Goal: Information Seeking & Learning: Learn about a topic

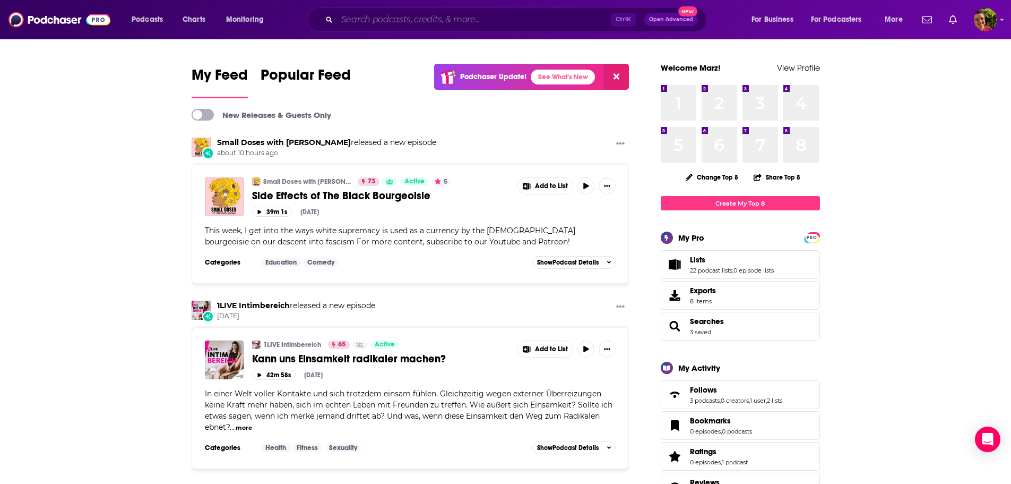
click at [376, 23] on input "Search podcasts, credits, & more..." at bounding box center [474, 19] width 274 height 17
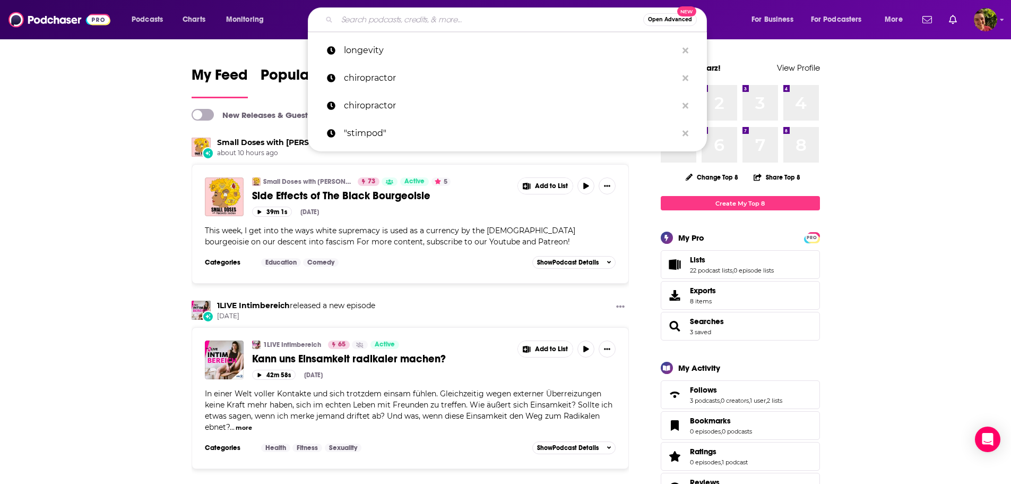
paste input "Social Security: Answers From The Experts (RSSA)"
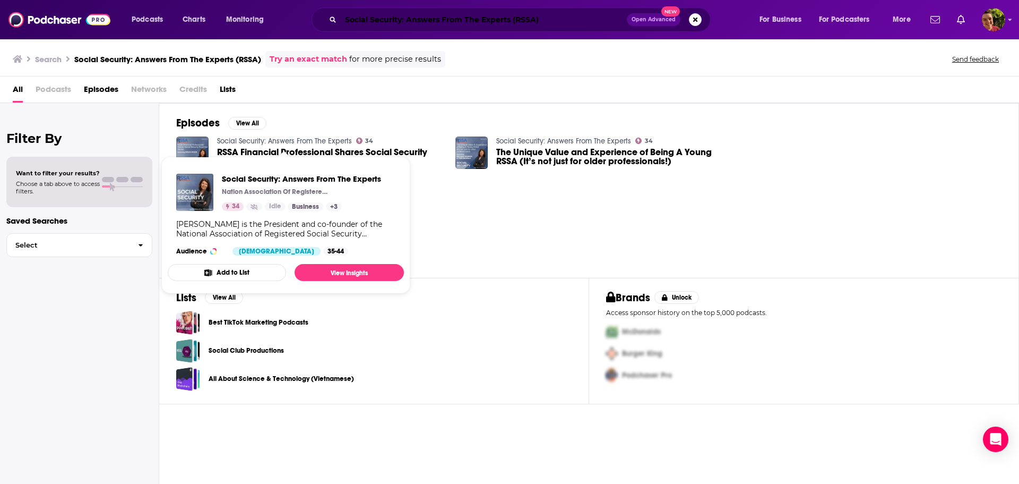
drag, startPoint x: 274, startPoint y: 154, endPoint x: 544, endPoint y: 20, distance: 301.7
click at [544, 20] on input "Social Security: Answers From The Experts (RSSA)" at bounding box center [484, 19] width 286 height 17
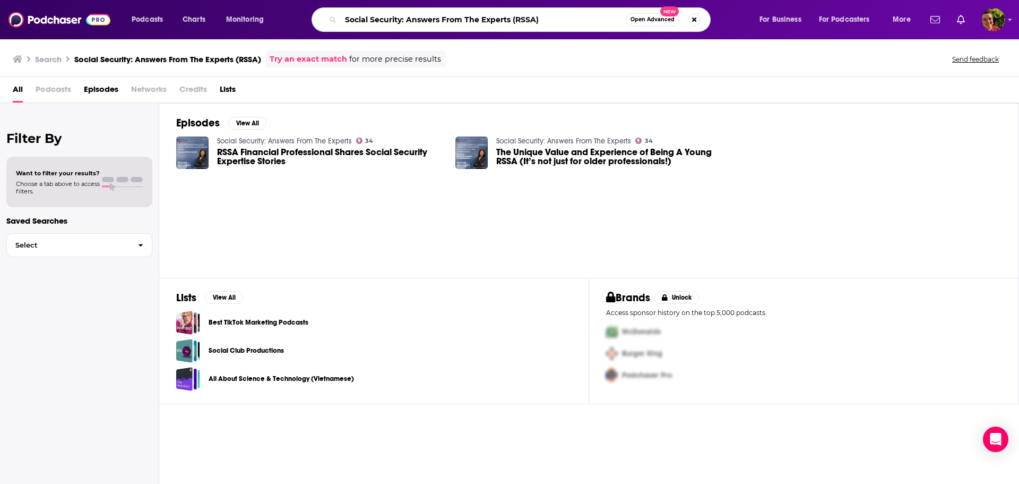
drag, startPoint x: 549, startPoint y: 20, endPoint x: 400, endPoint y: 36, distance: 149.5
click at [400, 36] on div "Podcasts Charts Monitoring Social Security: Answers From The Experts (RSSA) Ope…" at bounding box center [509, 19] width 1019 height 39
type input "Social Security"
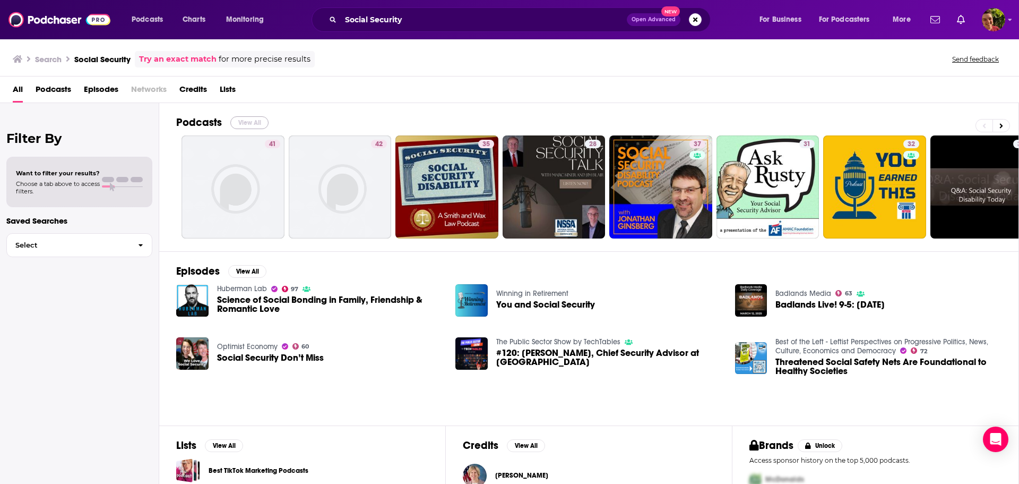
click at [245, 122] on button "View All" at bounding box center [249, 122] width 38 height 13
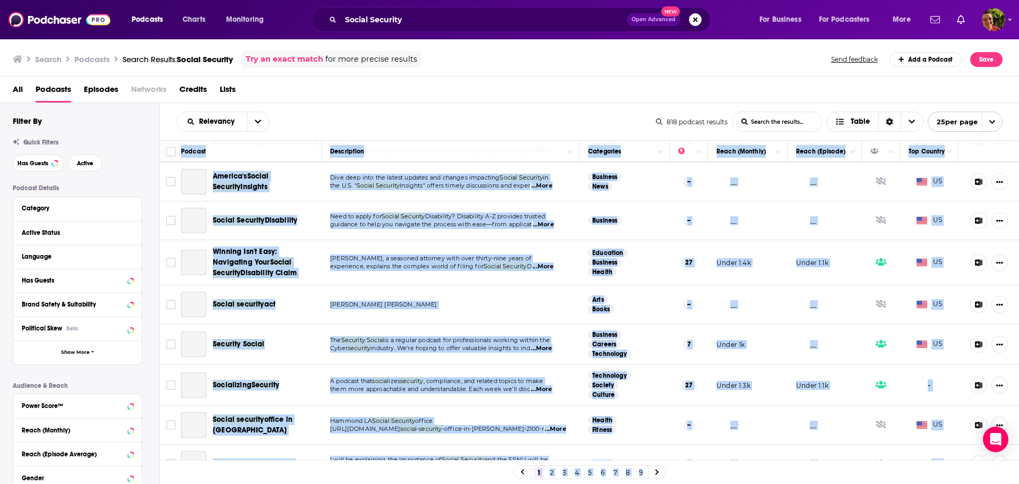
scroll to position [694, 0]
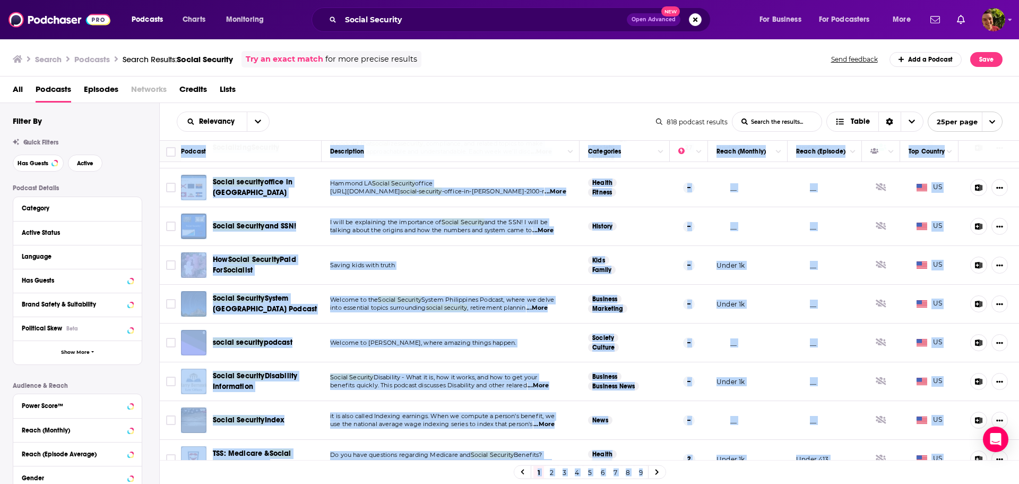
drag, startPoint x: 180, startPoint y: 150, endPoint x: 934, endPoint y: 495, distance: 829.0
click at [934, 483] on html "Podcasts Charts Monitoring Social Security Open Advanced New For Business For P…" at bounding box center [509, 242] width 1019 height 484
copy table "Loremip Dolorsitame Consectetu Adipi (Elitsed) Doeiu (Tempori) Utl Etdolor Magn…"
click at [773, 87] on div "All Podcasts Episodes Networks Credits Lists" at bounding box center [512, 92] width 999 height 22
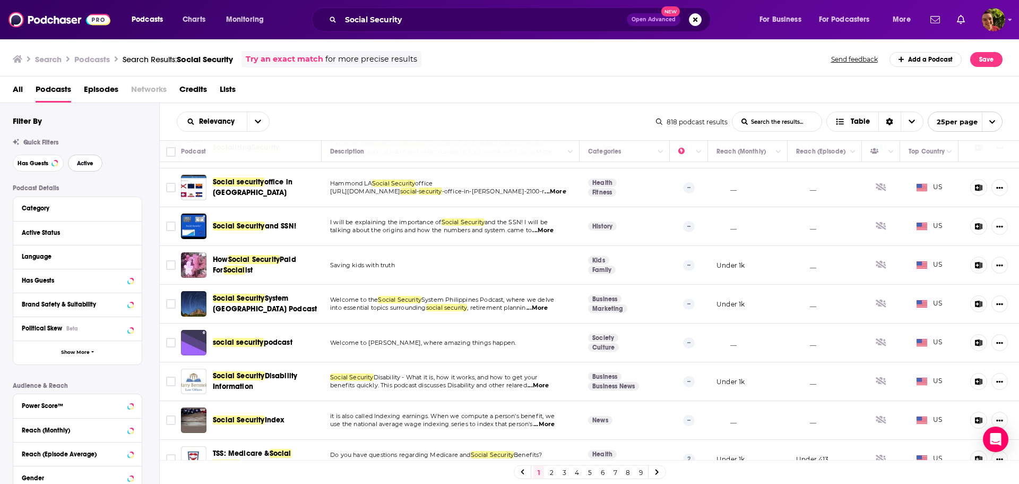
drag, startPoint x: 82, startPoint y: 163, endPoint x: 67, endPoint y: 183, distance: 25.1
click at [82, 163] on span "Active" at bounding box center [85, 163] width 16 height 6
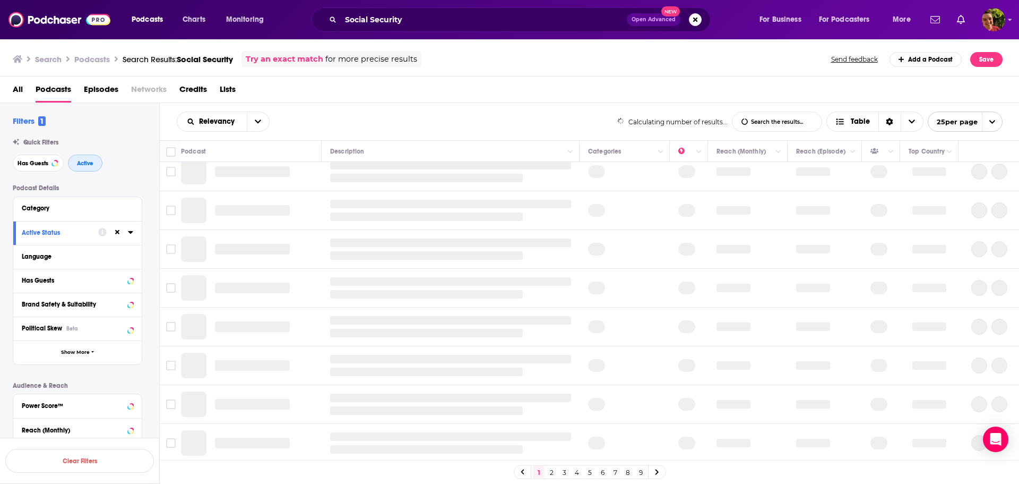
scroll to position [668, 0]
click at [33, 161] on span "Has Guests" at bounding box center [33, 163] width 31 height 6
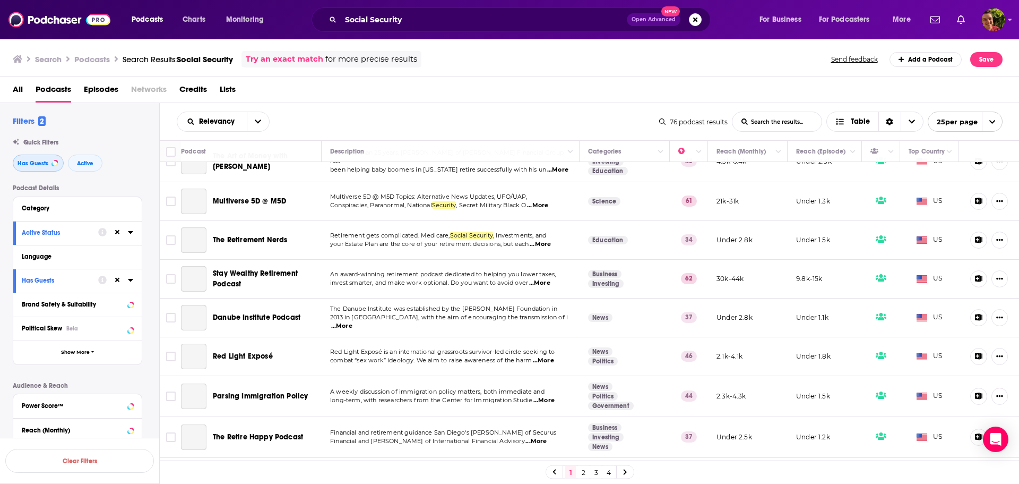
scroll to position [694, 0]
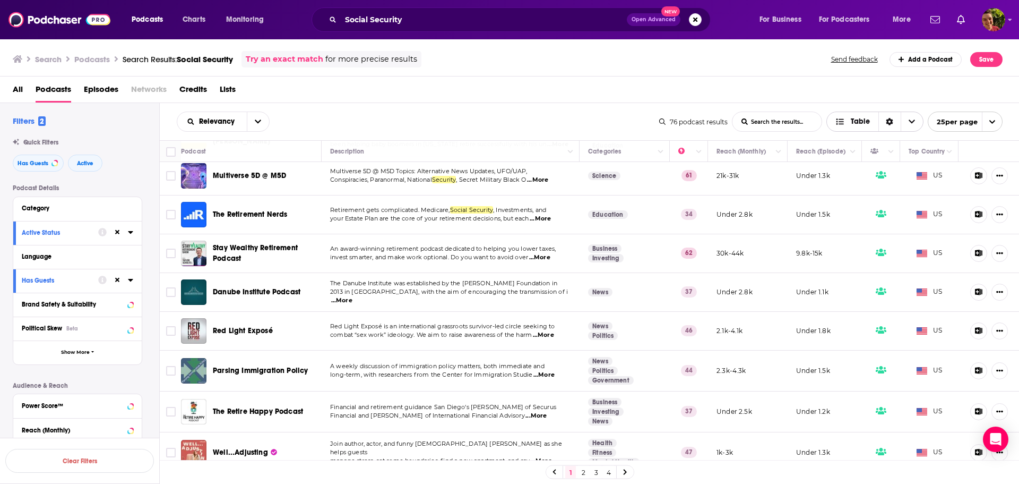
click at [853, 122] on span "Table" at bounding box center [860, 121] width 19 height 7
click at [861, 97] on div "All Podcasts Episodes Networks Credits Lists" at bounding box center [512, 92] width 999 height 22
click at [992, 120] on icon "open menu" at bounding box center [992, 121] width 7 height 7
click at [958, 175] on button "100 per page" at bounding box center [965, 175] width 74 height 16
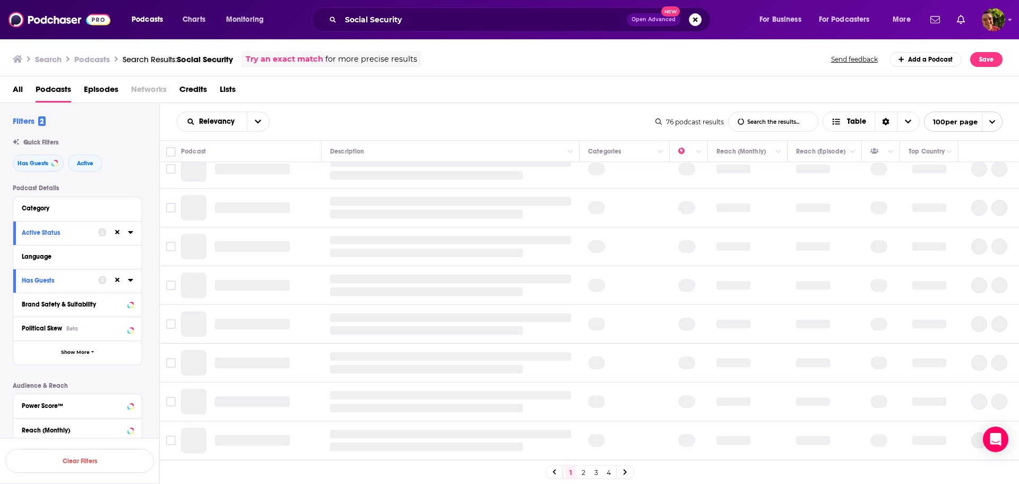
scroll to position [0, 0]
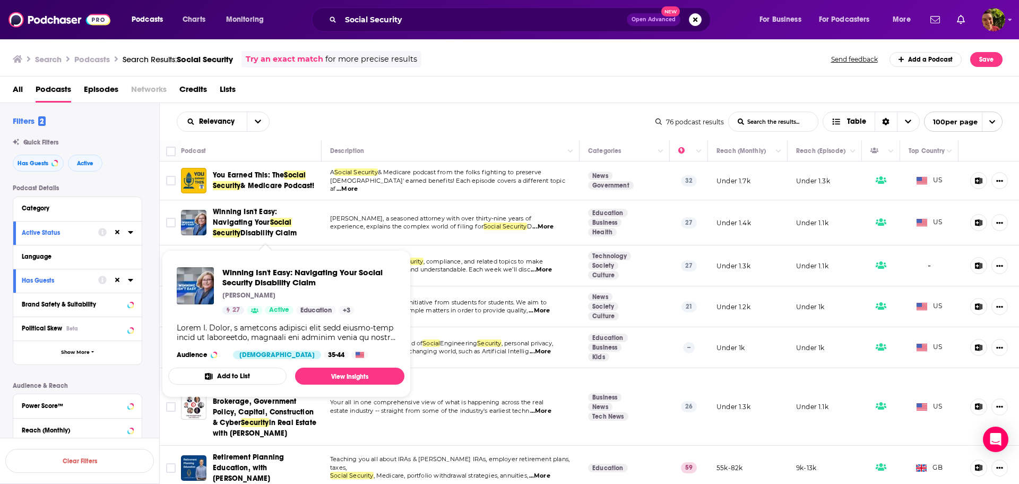
click at [213, 212] on div "Winning Isn't Easy: Navigating Your Social Security Disability Claim" at bounding box center [252, 222] width 142 height 32
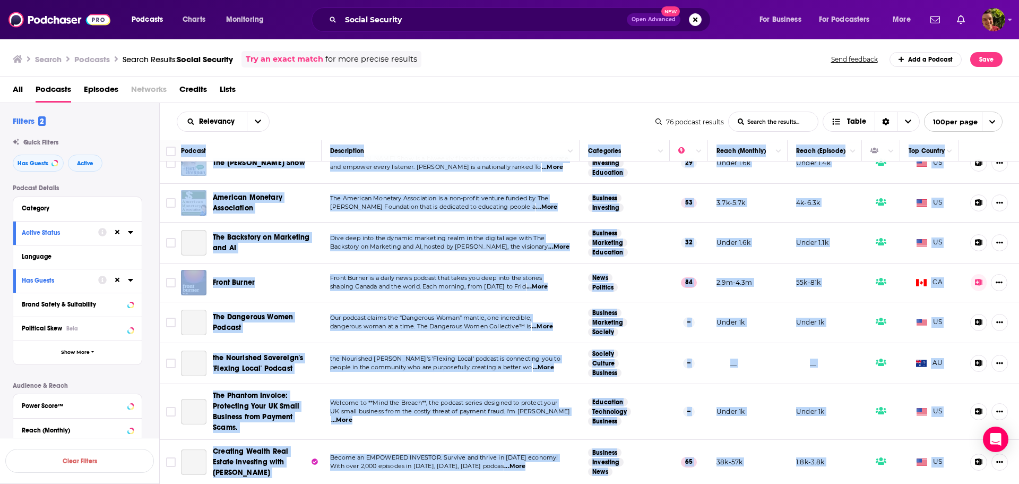
scroll to position [2778, 0]
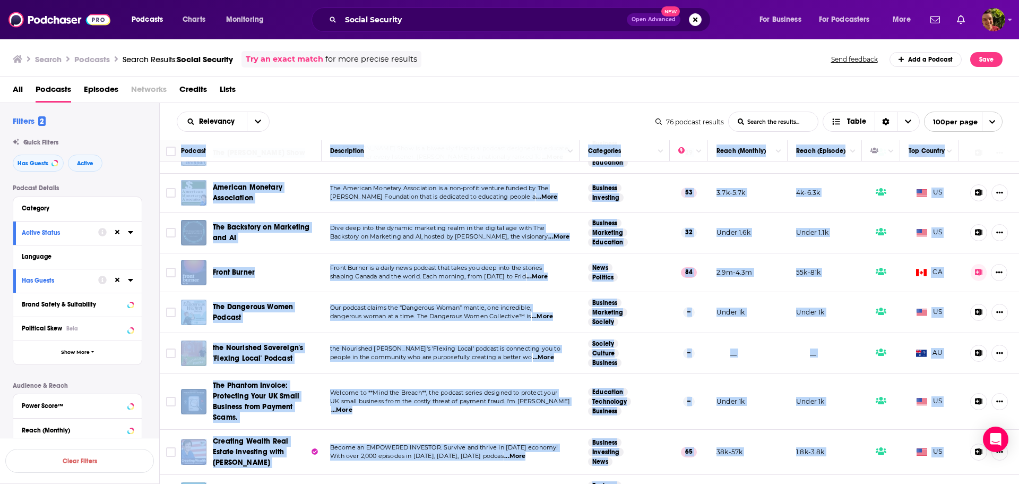
drag, startPoint x: 178, startPoint y: 150, endPoint x: 933, endPoint y: 477, distance: 822.4
copy table "Loremip Dolorsitame Consectetu Adipi (Elitsed) Doeiu (Tempori) Utl Etdolor Mag …"
click at [128, 231] on icon at bounding box center [130, 232] width 5 height 8
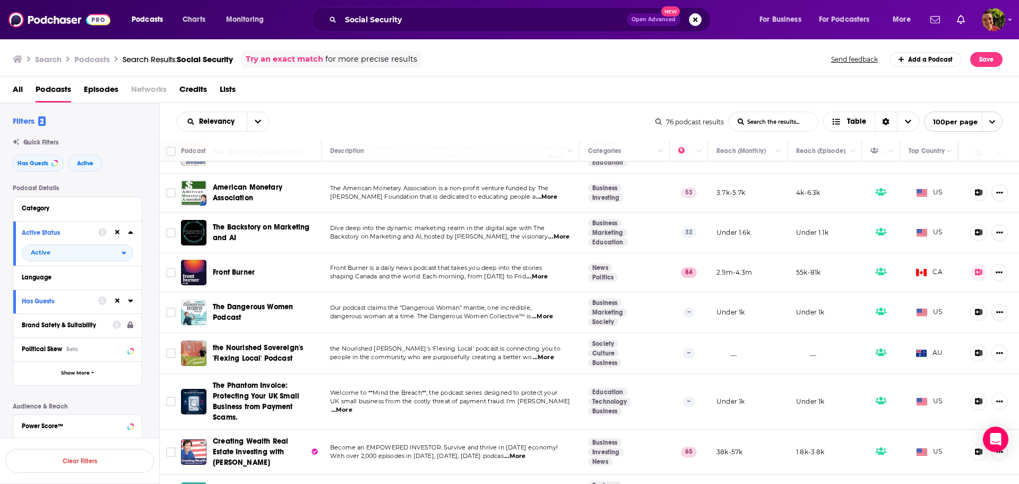
click at [131, 229] on icon at bounding box center [130, 232] width 5 height 8
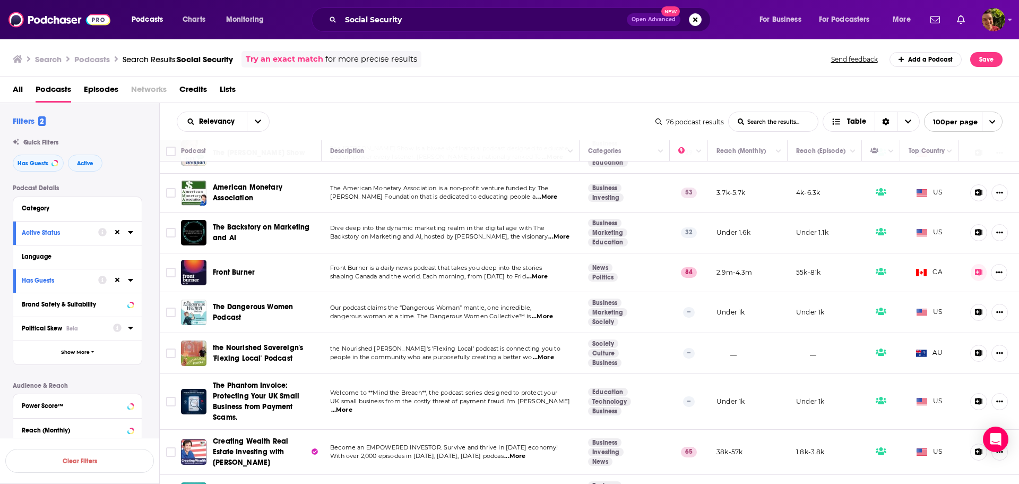
click at [130, 329] on icon at bounding box center [130, 327] width 5 height 3
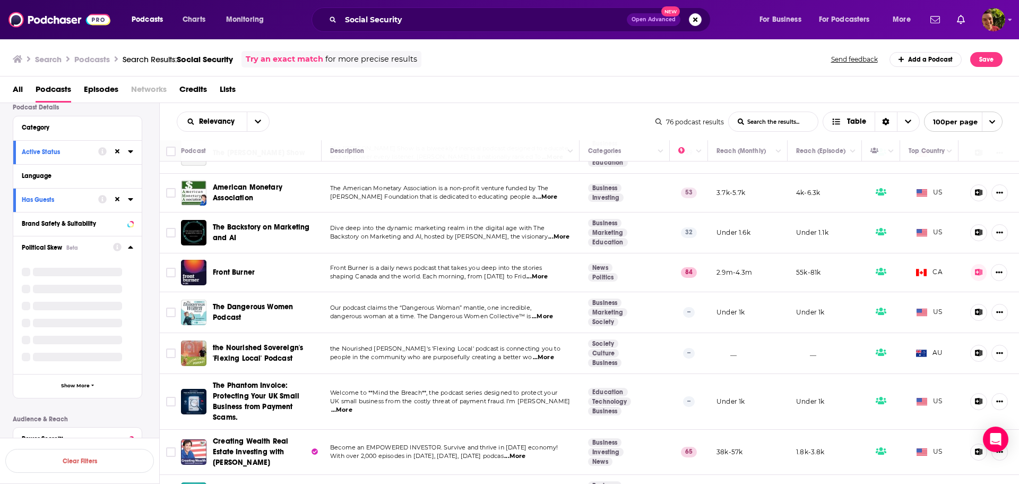
scroll to position [106, 0]
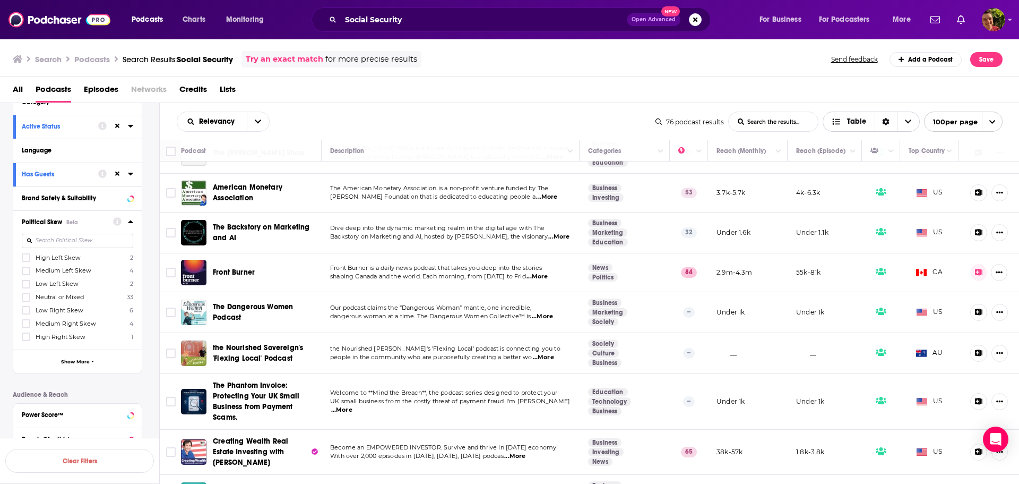
click at [887, 122] on icon "Sort Direction" at bounding box center [886, 121] width 7 height 7
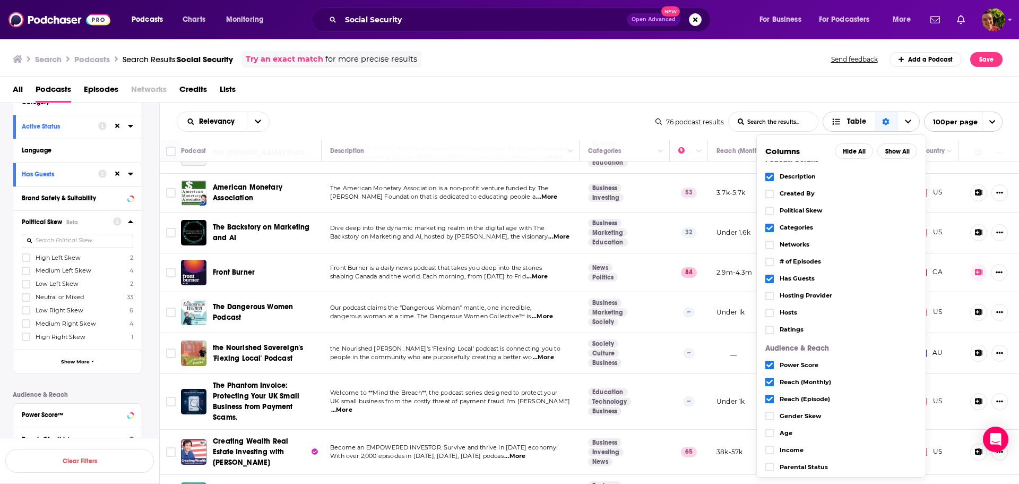
scroll to position [35, 0]
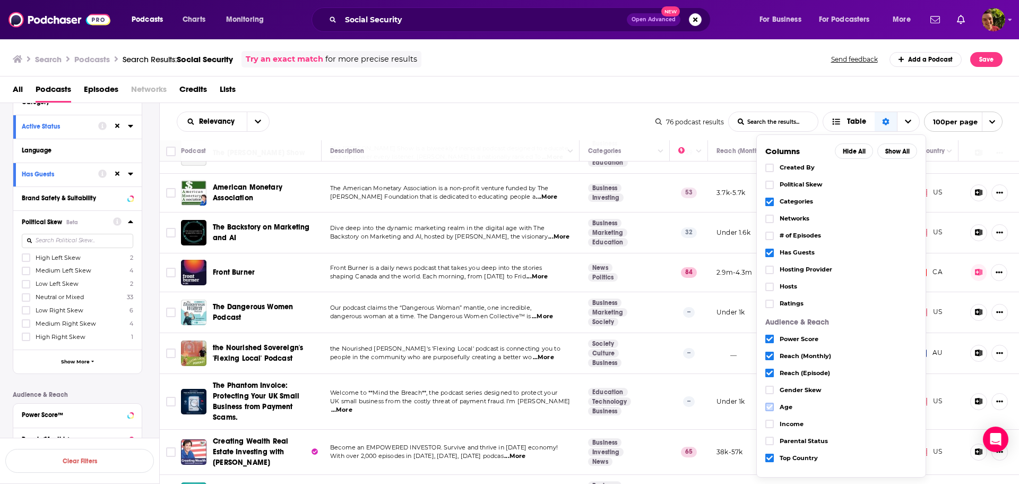
click at [768, 406] on icon "Choose View" at bounding box center [770, 406] width 6 height 6
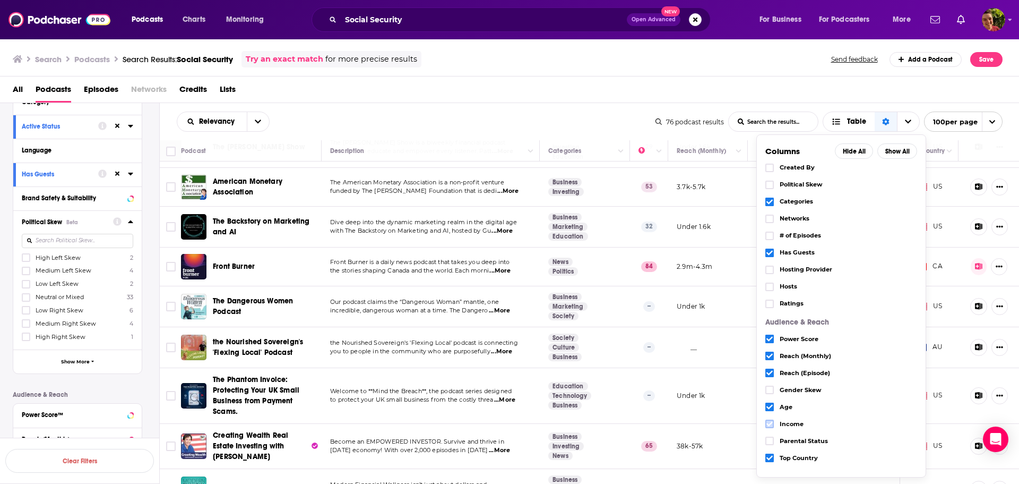
click at [771, 424] on icon "Choose View" at bounding box center [770, 423] width 6 height 5
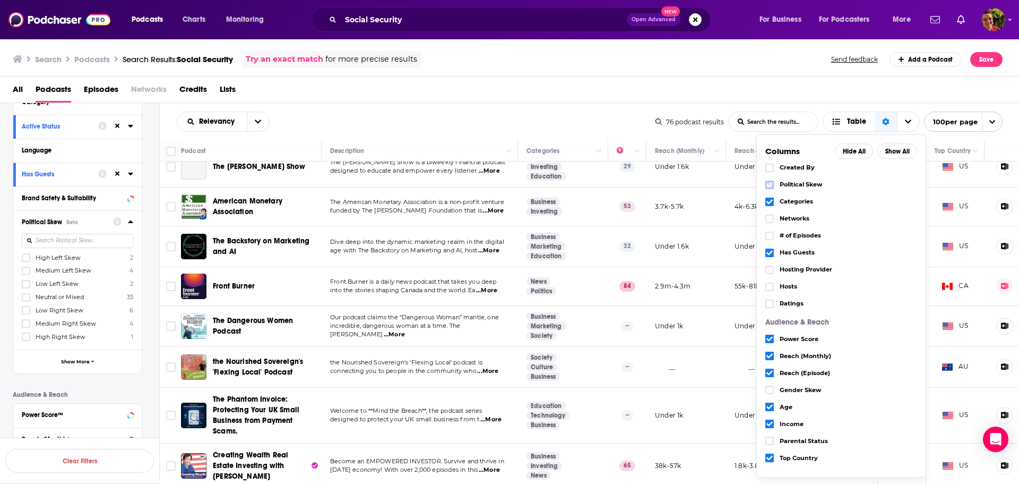
click at [770, 185] on icon "Choose View" at bounding box center [770, 184] width 6 height 5
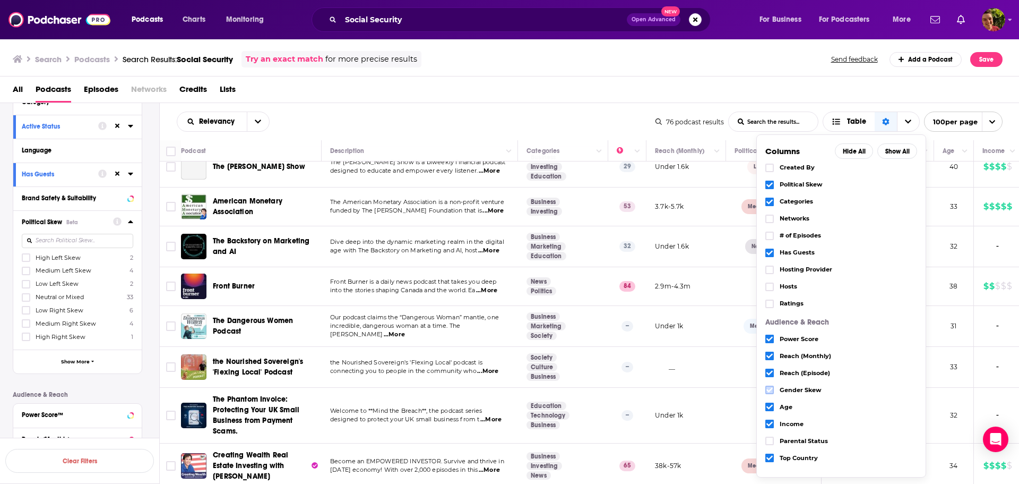
click at [769, 387] on icon "Choose View" at bounding box center [770, 389] width 6 height 6
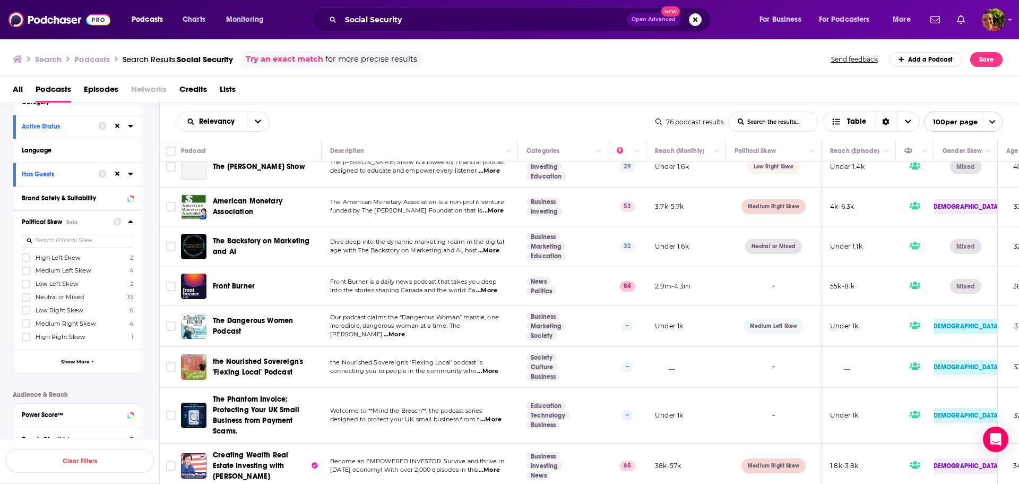
click at [765, 92] on div "All Podcasts Episodes Networks Credits Lists" at bounding box center [512, 92] width 999 height 22
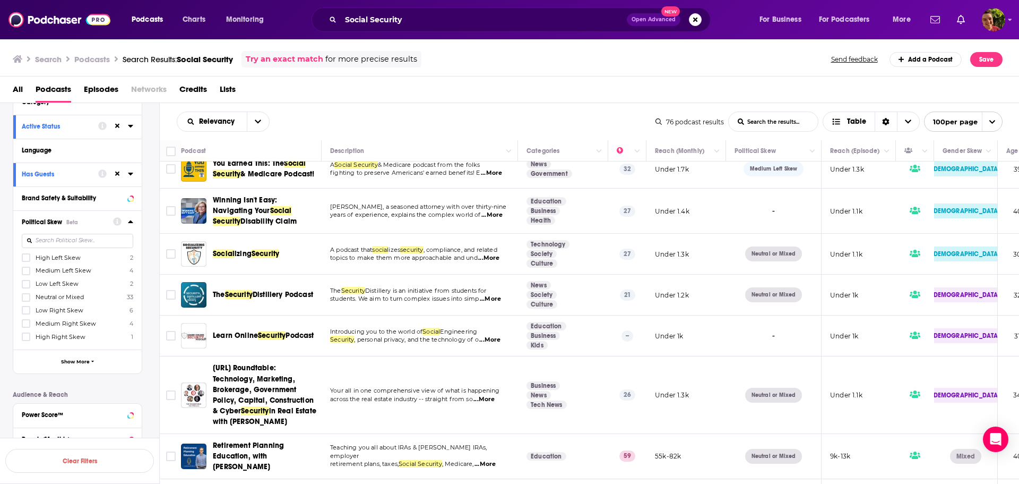
scroll to position [0, 0]
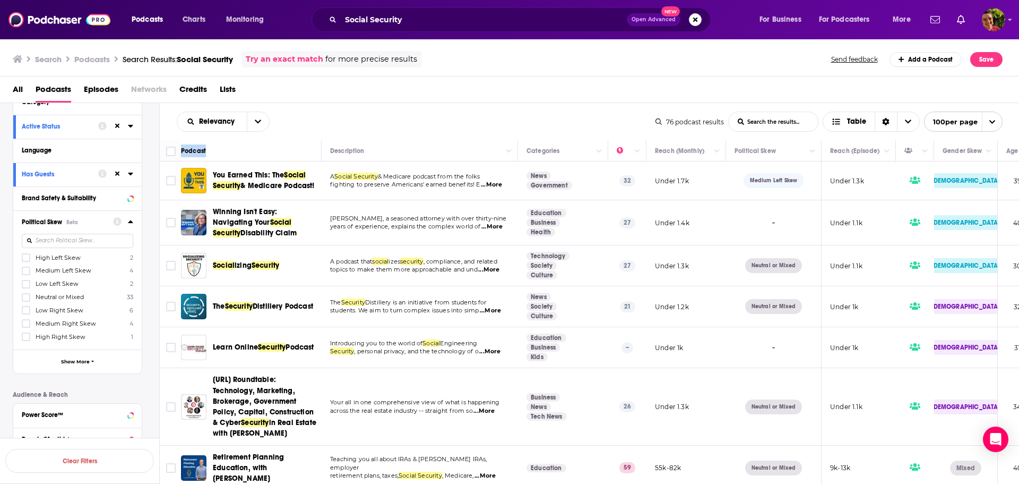
drag, startPoint x: 179, startPoint y: 148, endPoint x: 235, endPoint y: 153, distance: 55.5
click at [235, 153] on tr "Podcast Description Categories Reach (Monthly) Political Skew Reach (Episode) G…" at bounding box center [682, 150] width 1045 height 21
click at [260, 123] on icon "open menu" at bounding box center [258, 121] width 6 height 7
drag, startPoint x: 320, startPoint y: 110, endPoint x: 301, endPoint y: 117, distance: 20.3
click at [321, 110] on div "Relevancy Relevancy By Rating Trending New Power Score List Search Input Search…" at bounding box center [590, 121] width 860 height 37
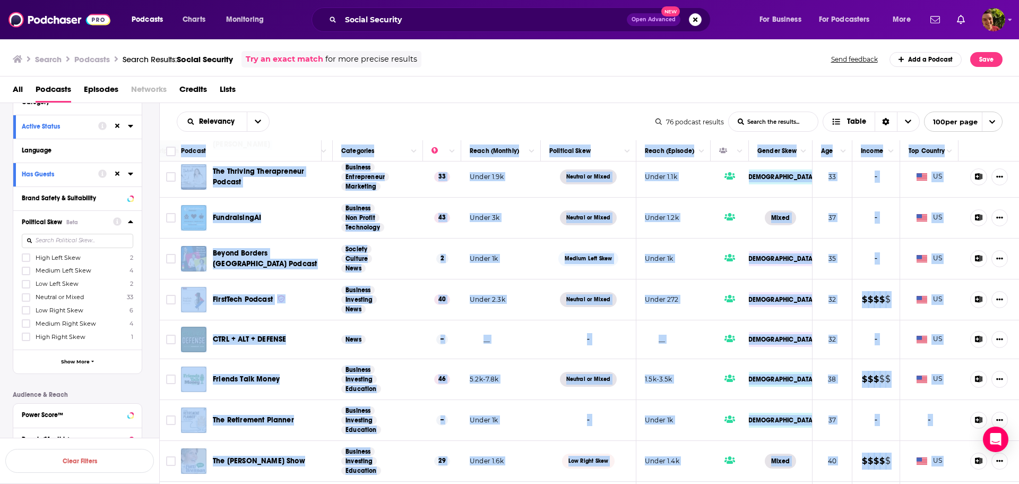
scroll to position [2786, 193]
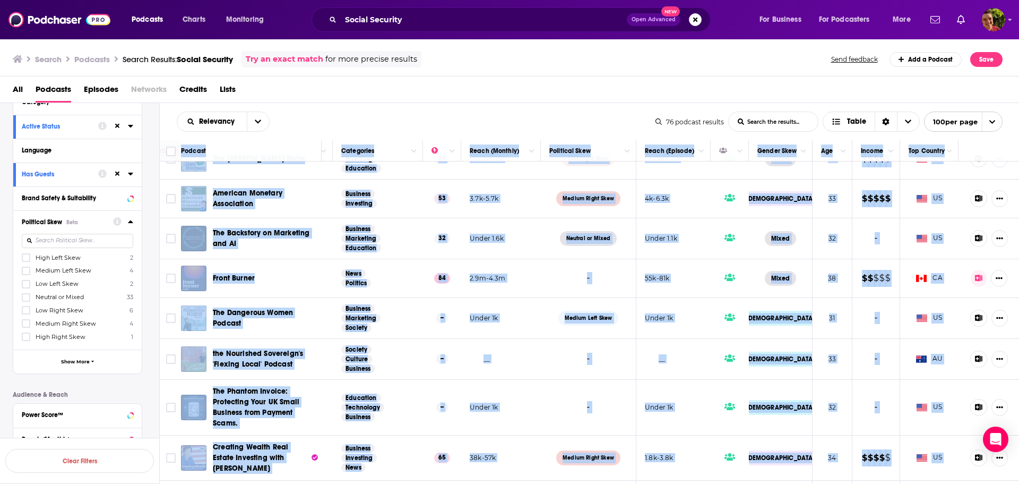
drag, startPoint x: 181, startPoint y: 151, endPoint x: 937, endPoint y: 460, distance: 816.8
copy table "Podcast Description Categories Reach (Monthly) Political Skew Reach (Episode) G…"
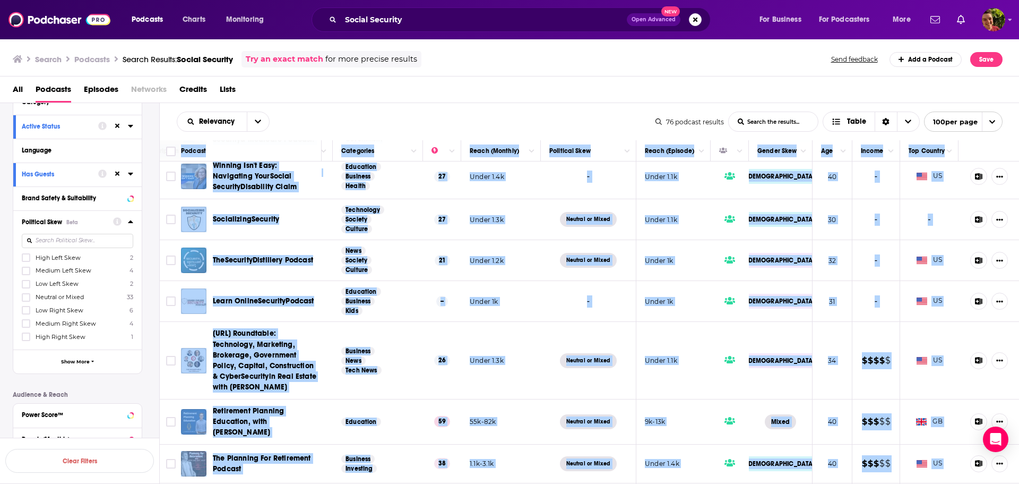
scroll to position [0, 193]
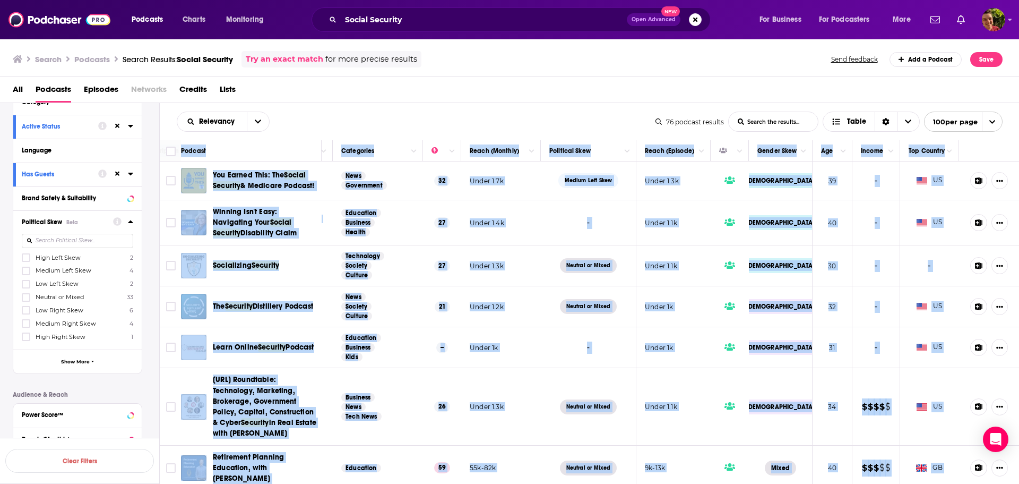
click at [401, 123] on div "Relevancy List Search Input Search the results... Table" at bounding box center [416, 121] width 479 height 20
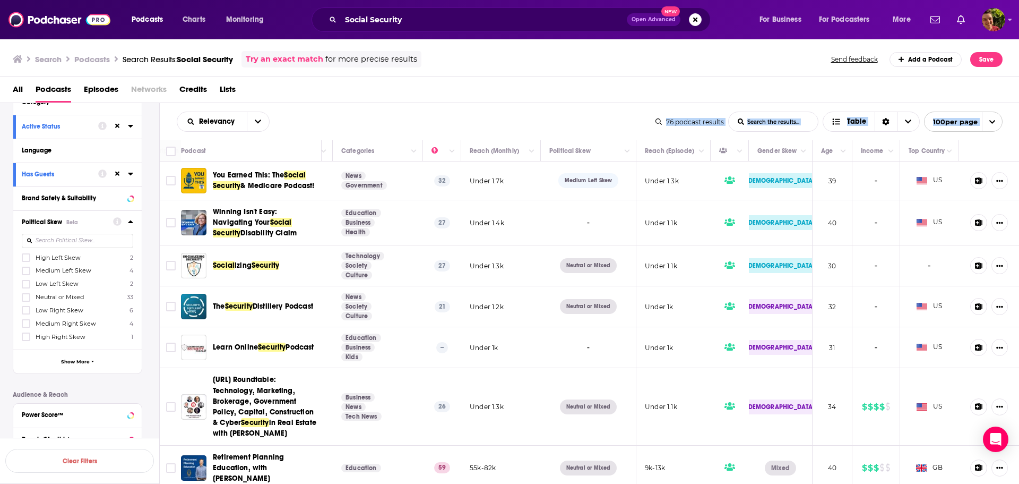
drag, startPoint x: 179, startPoint y: 150, endPoint x: 389, endPoint y: 125, distance: 211.2
click at [392, 126] on div "Relevancy List Search Input Search the results... Table 76 podcast results List…" at bounding box center [590, 326] width 860 height 446
click at [381, 122] on div "Relevancy List Search Input Search the results... Table" at bounding box center [416, 121] width 479 height 20
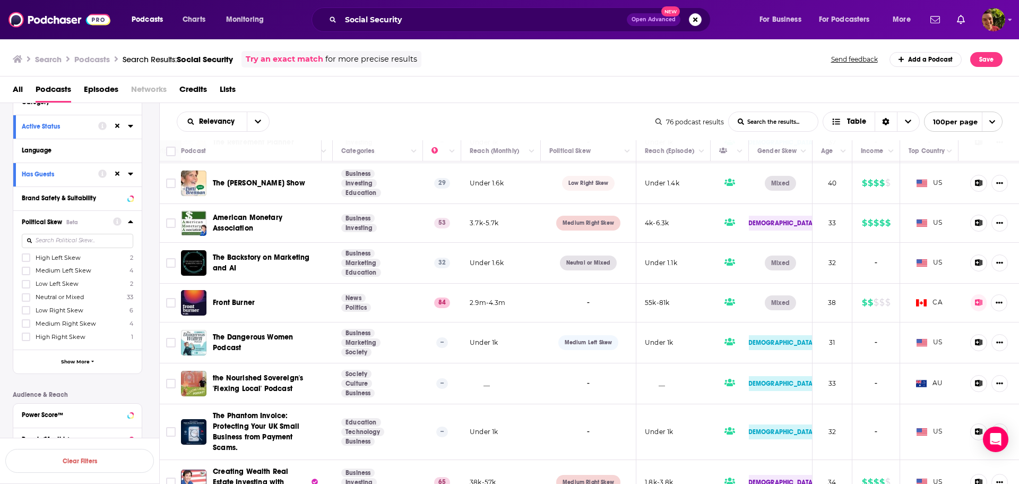
scroll to position [2786, 193]
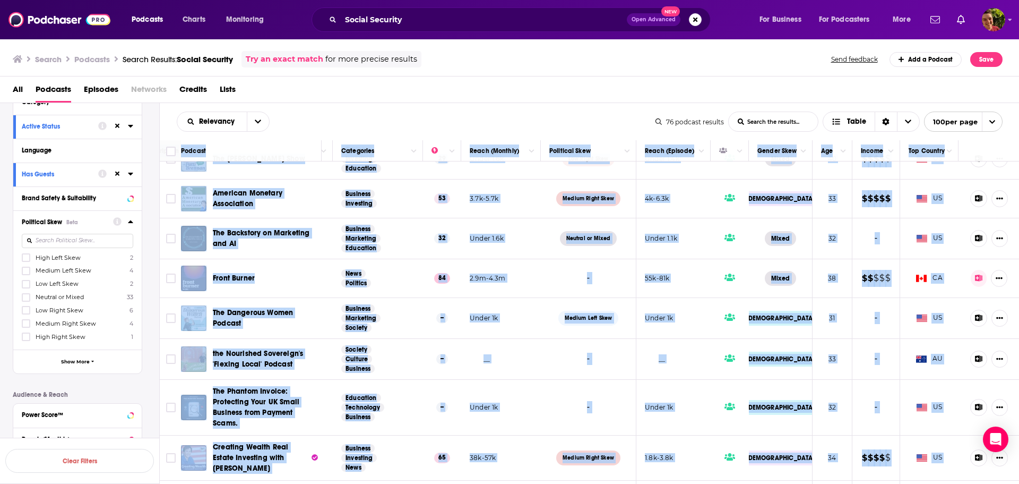
drag, startPoint x: 181, startPoint y: 151, endPoint x: 935, endPoint y: 462, distance: 815.9
copy table "Podcast Description Categories Reach (Monthly) Political Skew Reach (Episode) G…"
click at [494, 92] on div "All Podcasts Episodes Networks Credits Lists" at bounding box center [512, 92] width 999 height 22
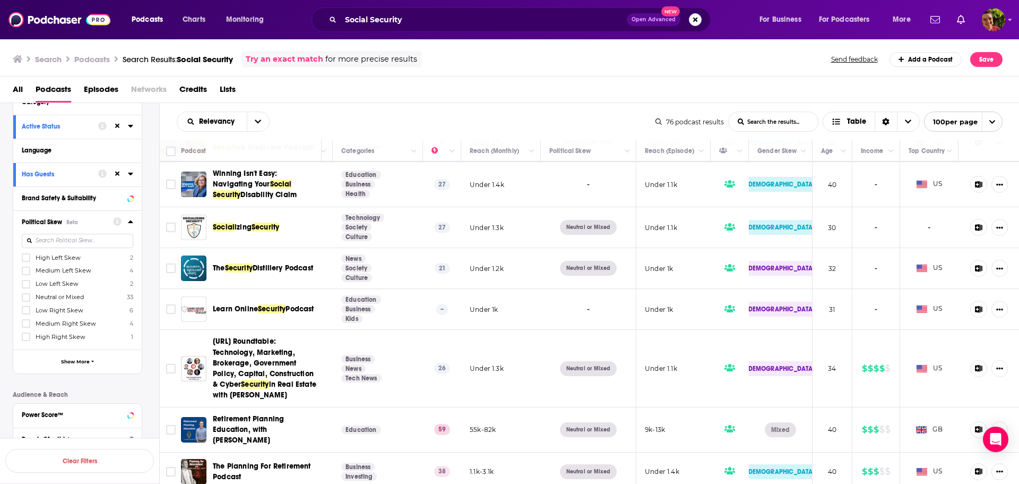
scroll to position [0, 193]
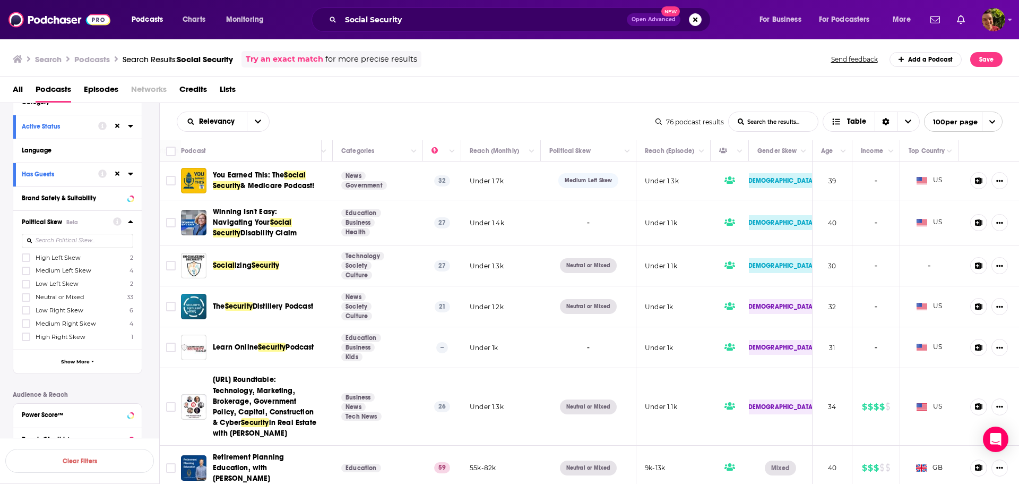
click at [51, 89] on span "Podcasts" at bounding box center [54, 92] width 36 height 22
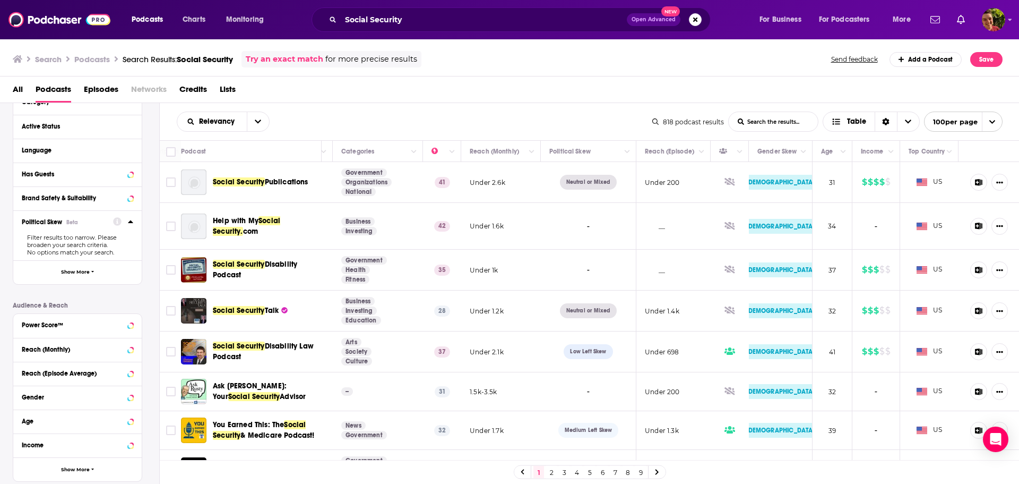
click at [305, 119] on div "Relevancy List Search Input Search the results... Table" at bounding box center [415, 121] width 476 height 20
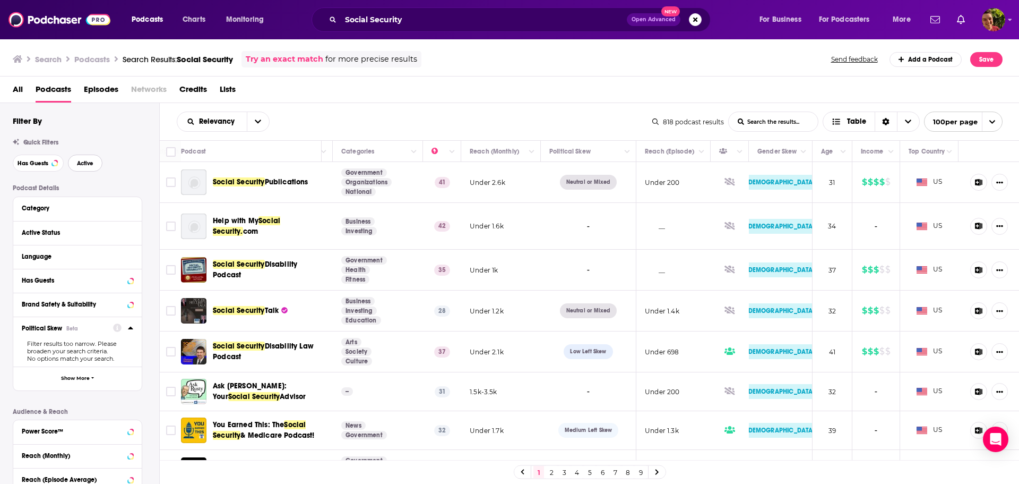
click at [85, 160] on span "Active" at bounding box center [85, 163] width 16 height 6
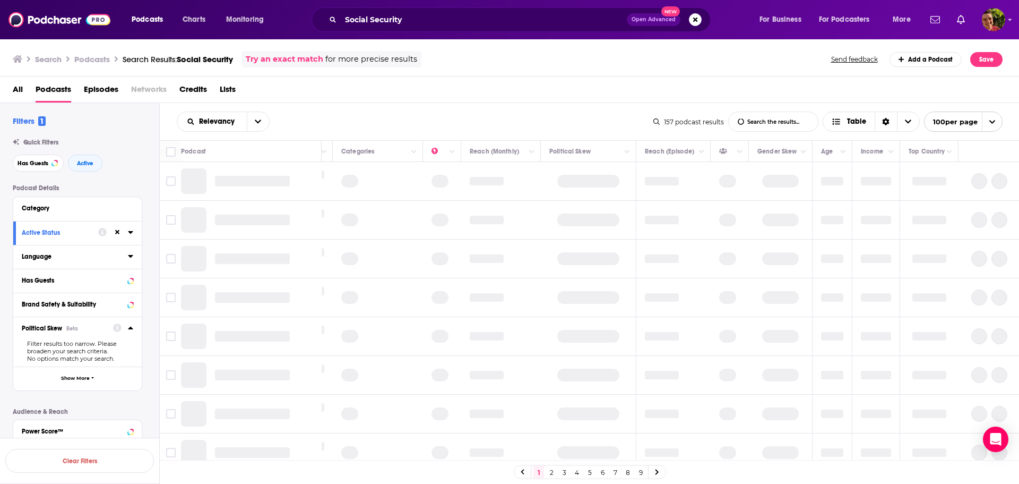
click at [130, 258] on icon at bounding box center [130, 256] width 5 height 8
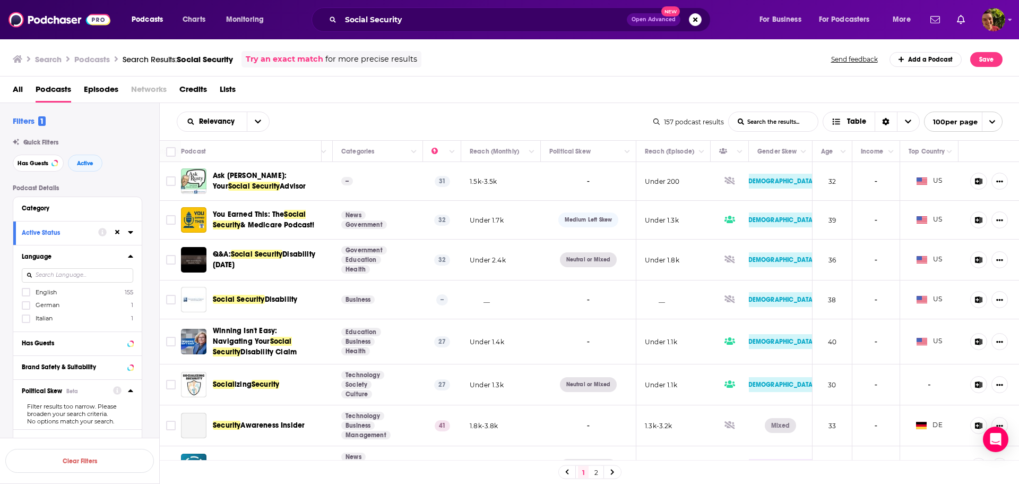
click at [125, 182] on div "Filters 1 Quick Filters Has Guests Active Podcast Details Category Active Statu…" at bounding box center [86, 392] width 147 height 552
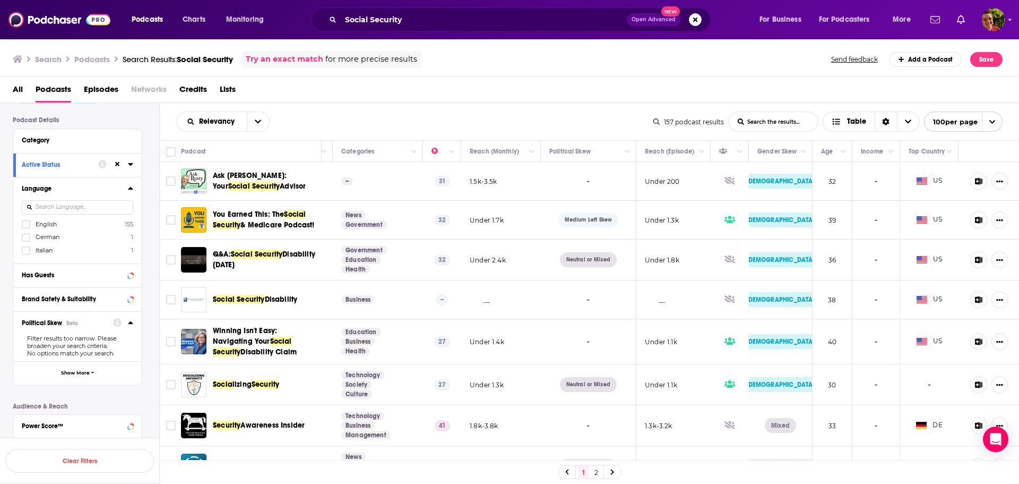
scroll to position [106, 0]
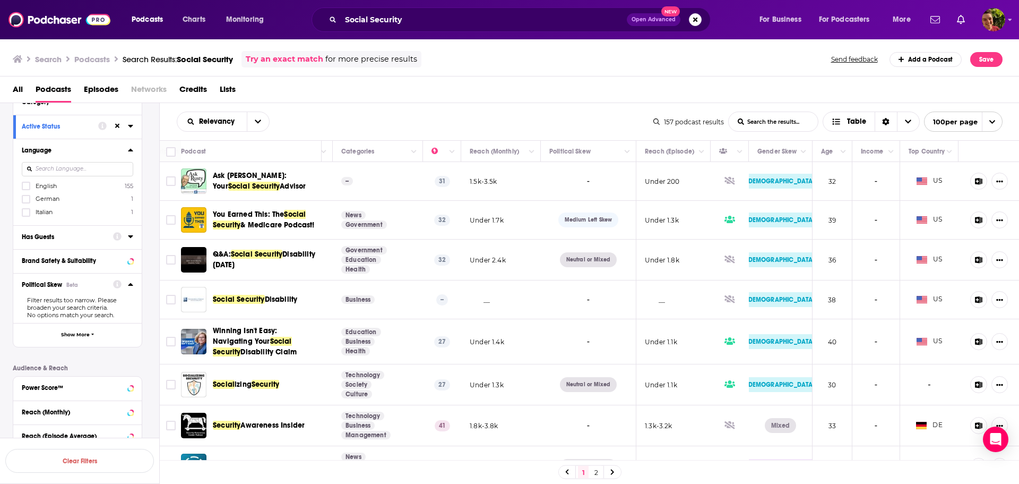
click at [130, 237] on icon at bounding box center [130, 236] width 5 height 3
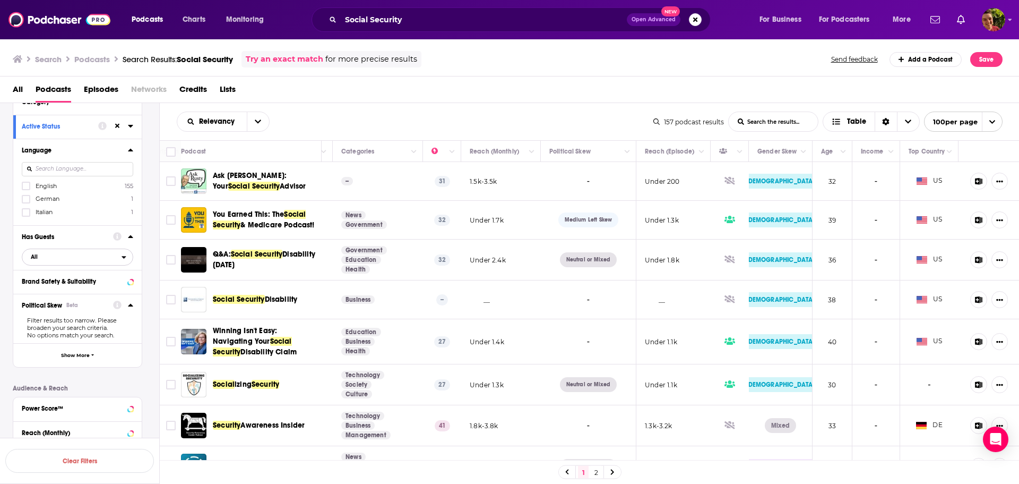
click at [94, 258] on span "All" at bounding box center [71, 256] width 99 height 14
click at [57, 292] on span "Has guests" at bounding box center [59, 292] width 64 height 6
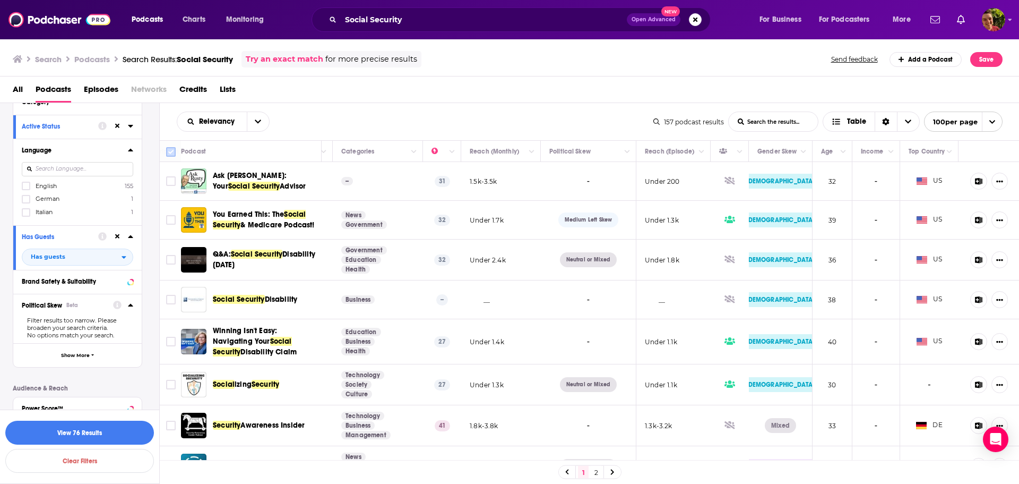
click at [172, 151] on input "Toggle select all" at bounding box center [171, 152] width 10 height 10
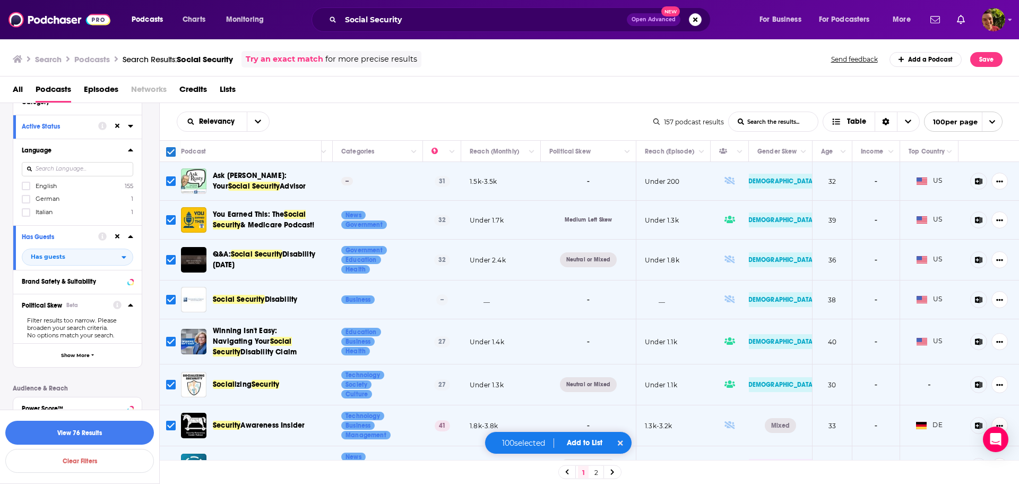
click at [435, 121] on div "Relevancy List Search Input Search the results... Table" at bounding box center [415, 121] width 477 height 20
click at [623, 441] on icon at bounding box center [620, 442] width 5 height 7
checkbox input "false"
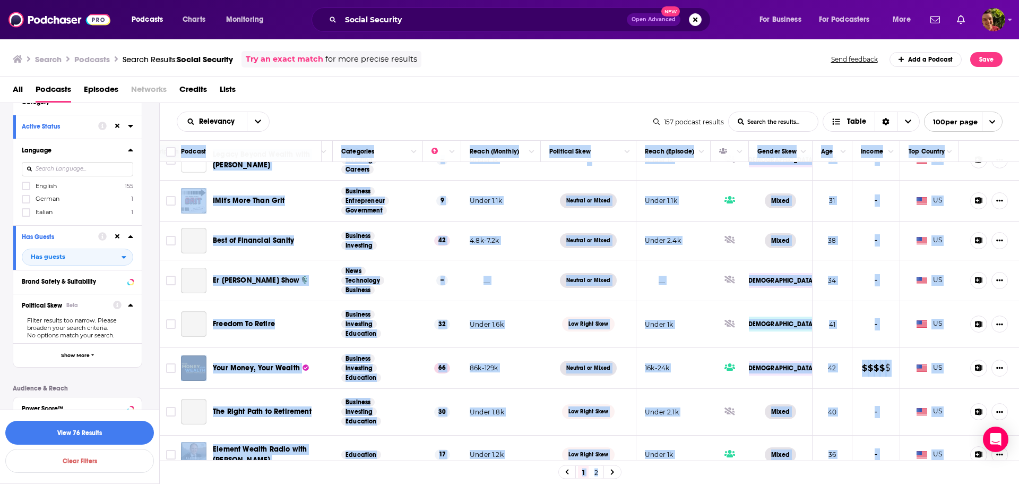
scroll to position [3763, 193]
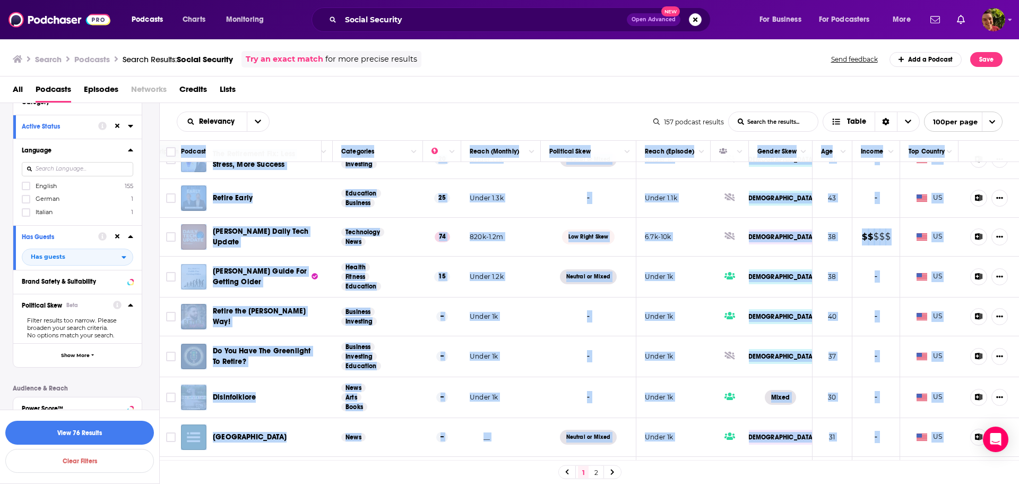
drag, startPoint x: 179, startPoint y: 150, endPoint x: 922, endPoint y: 433, distance: 795.2
copy table "Loremip Dolorsitame Consectetu Adipi (Elitsed) Doeiusmod Temp Incid (Utlabor) E…"
click at [80, 433] on button "View 76 Results" at bounding box center [79, 432] width 149 height 24
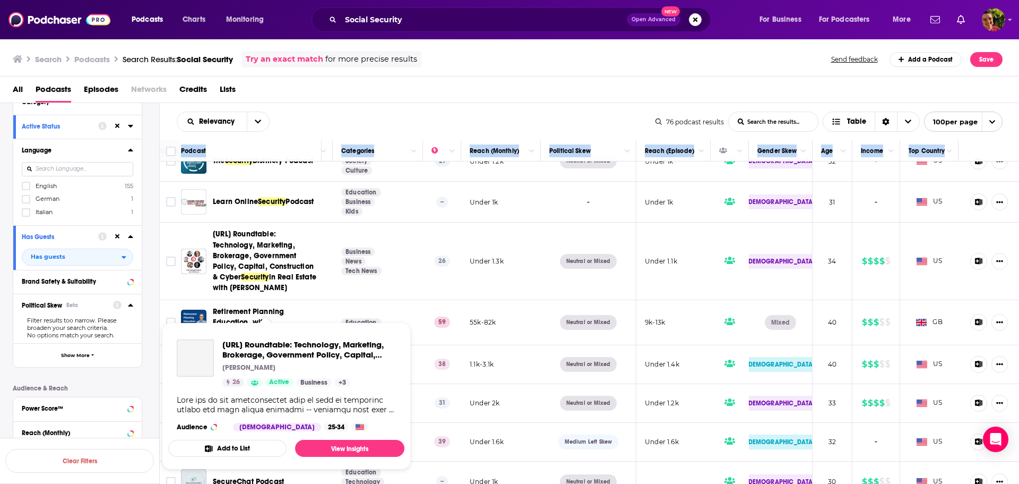
scroll to position [0, 193]
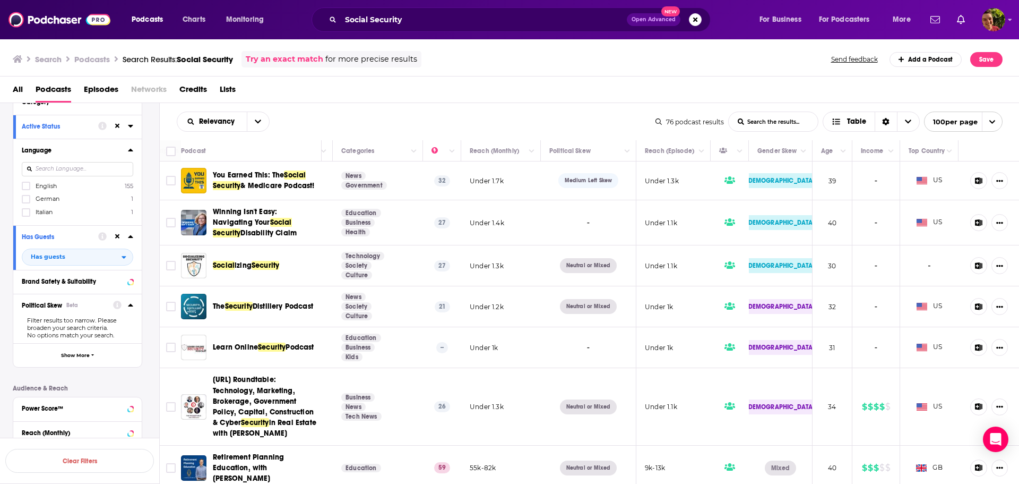
click at [180, 151] on div at bounding box center [174, 150] width 16 height 13
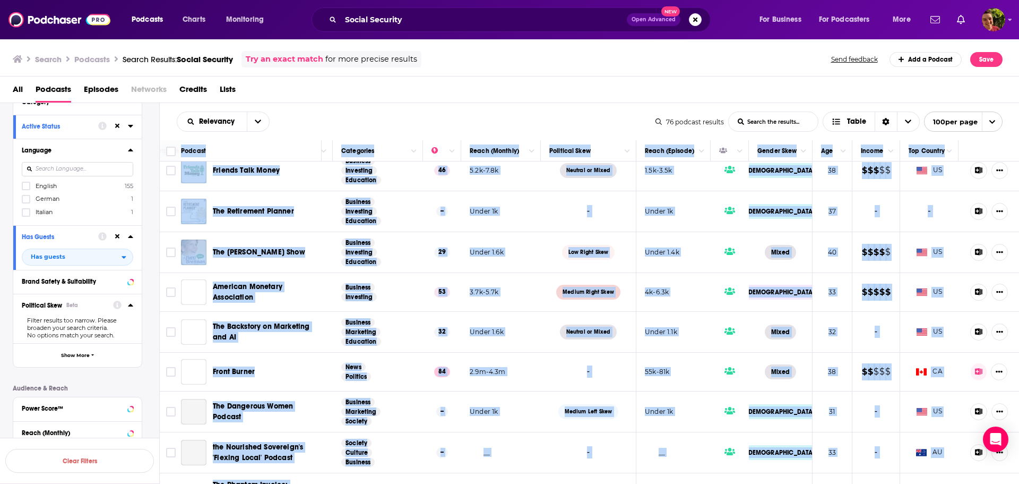
scroll to position [2786, 193]
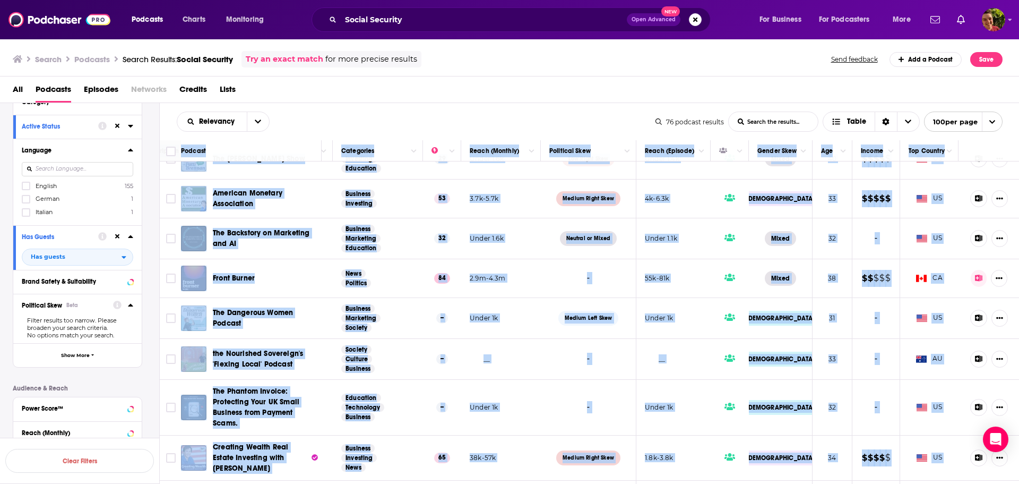
drag, startPoint x: 180, startPoint y: 150, endPoint x: 935, endPoint y: 464, distance: 817.5
copy table "Podcast Description Categories Reach (Monthly) Political Skew Reach (Episode) G…"
drag, startPoint x: 402, startPoint y: 114, endPoint x: 386, endPoint y: 129, distance: 22.5
click at [402, 114] on div "Relevancy List Search Input Search the results... Table" at bounding box center [416, 121] width 479 height 20
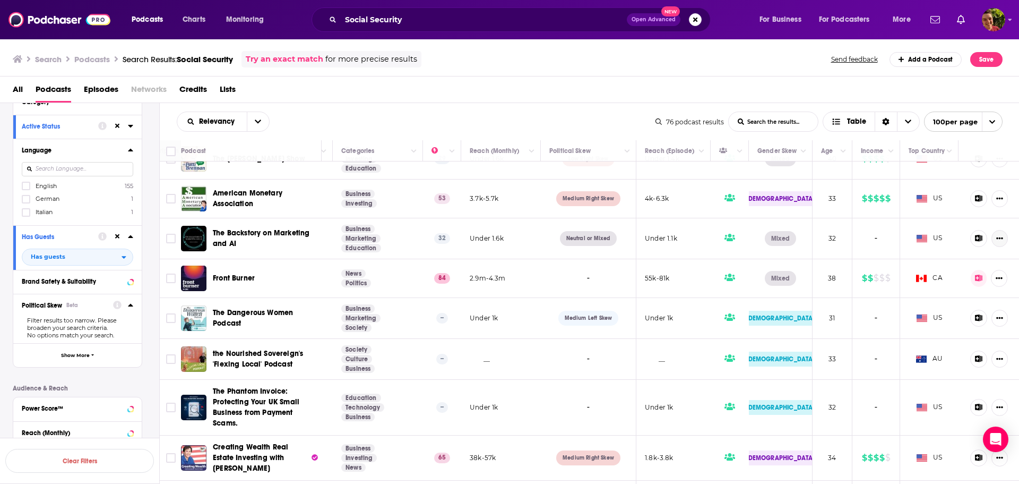
click at [997, 237] on icon "Show More Button" at bounding box center [1000, 238] width 7 height 2
click at [713, 86] on div "All Podcasts Episodes Networks Credits Lists" at bounding box center [512, 92] width 999 height 22
click at [639, 90] on div "All Podcasts Episodes Networks Credits Lists" at bounding box center [512, 92] width 999 height 22
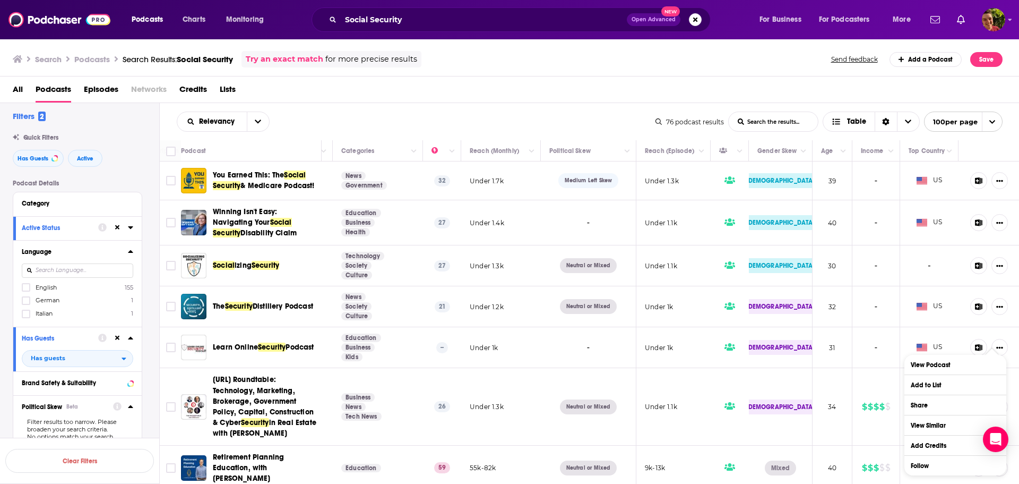
scroll to position [0, 0]
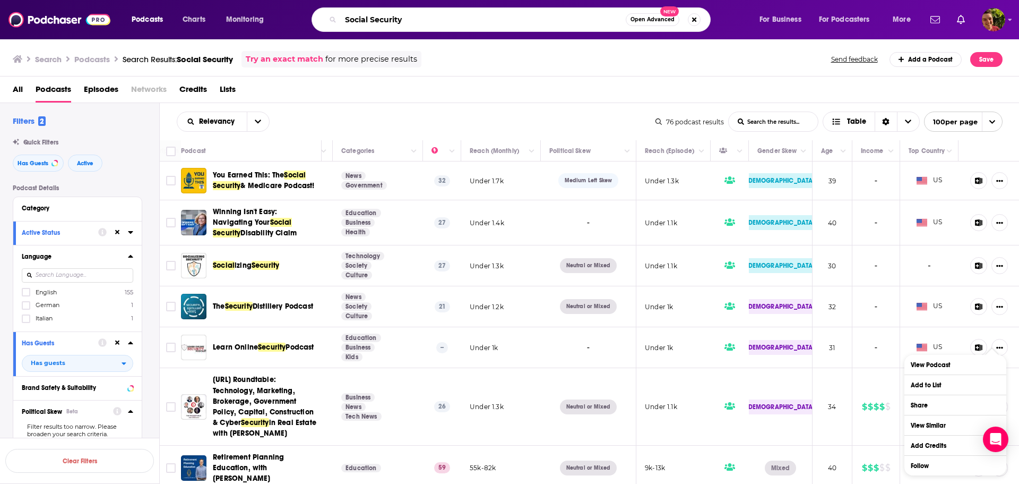
drag, startPoint x: 431, startPoint y: 15, endPoint x: 324, endPoint y: 25, distance: 107.1
click at [325, 25] on div "Social Security Open Advanced New" at bounding box center [511, 19] width 399 height 24
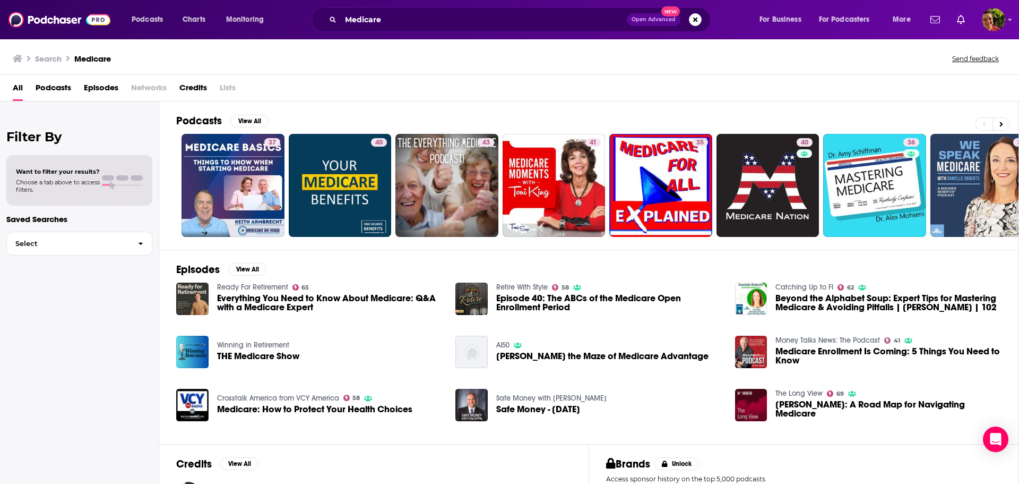
click at [53, 90] on span "Podcasts" at bounding box center [54, 90] width 36 height 22
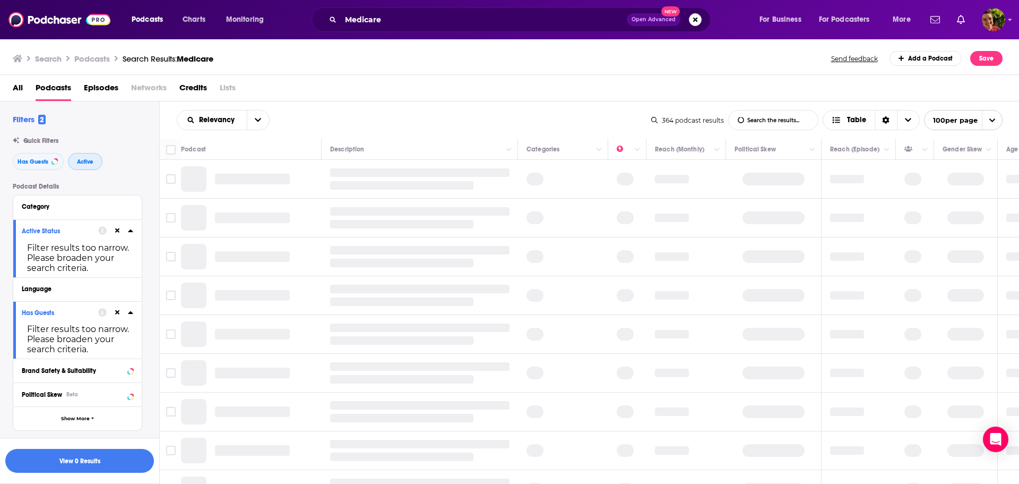
click at [83, 159] on span "Active" at bounding box center [85, 162] width 16 height 6
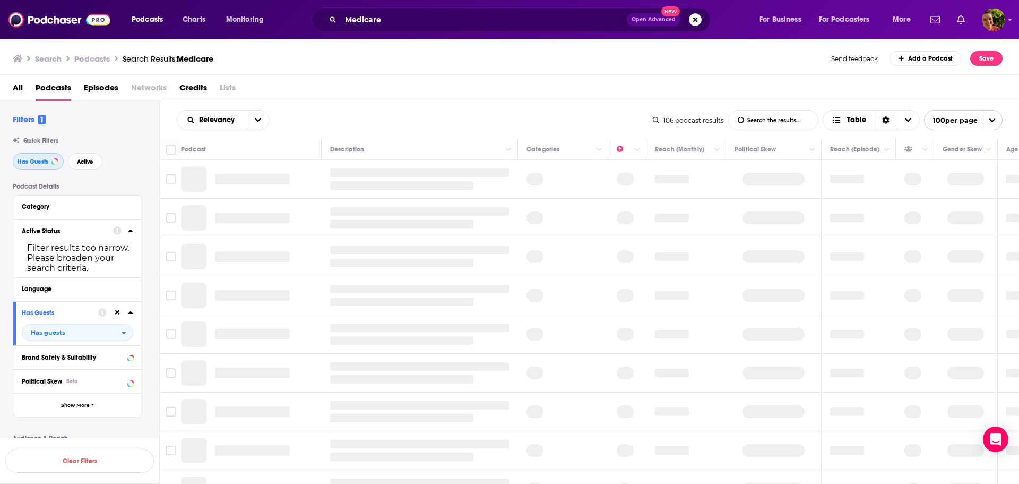
click at [30, 165] on span "Has Guests" at bounding box center [33, 162] width 31 height 6
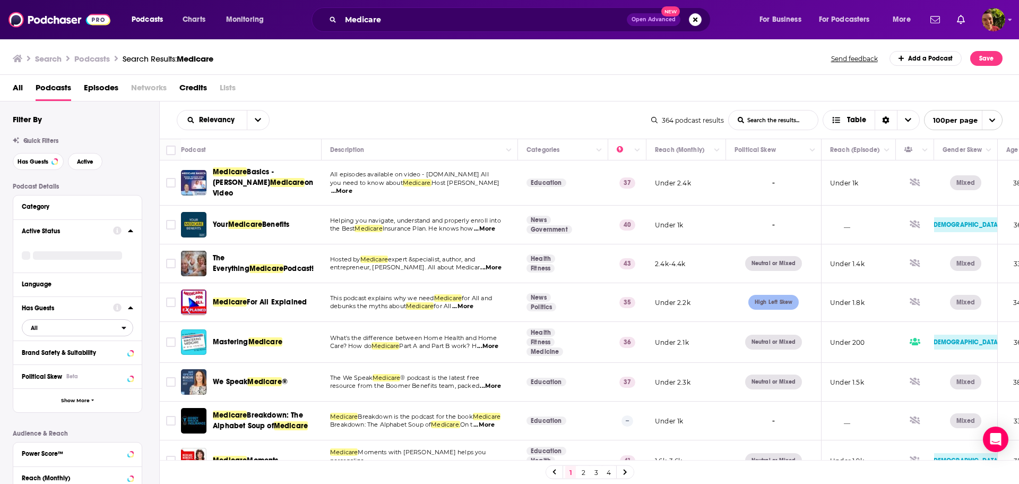
click at [96, 329] on span "All" at bounding box center [71, 328] width 99 height 14
click at [52, 364] on span "Has guests" at bounding box center [58, 362] width 62 height 6
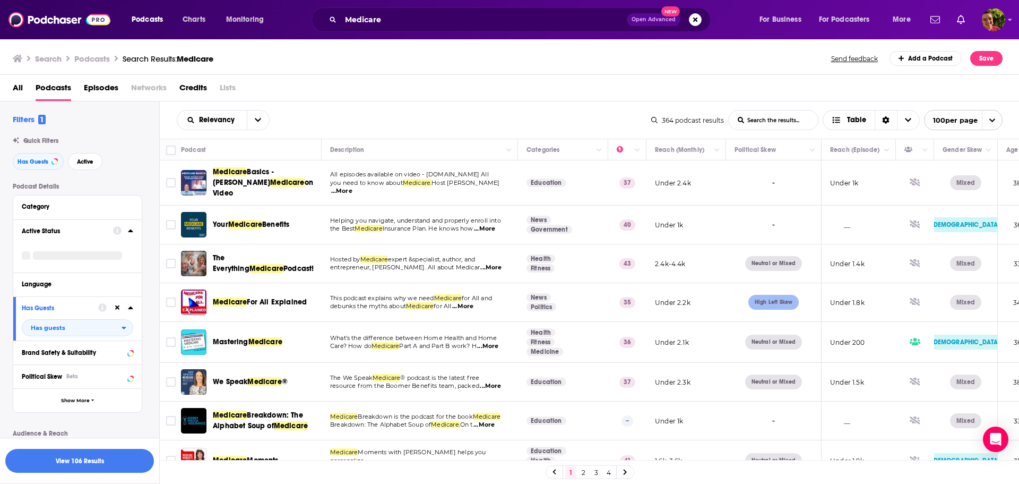
click at [127, 231] on div at bounding box center [123, 230] width 20 height 13
click at [85, 165] on button "Active" at bounding box center [85, 161] width 35 height 17
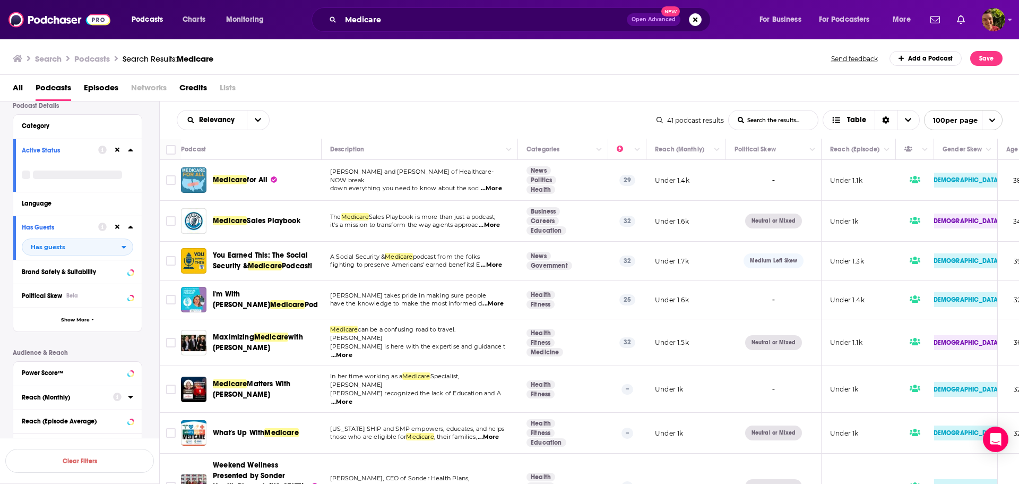
scroll to position [106, 0]
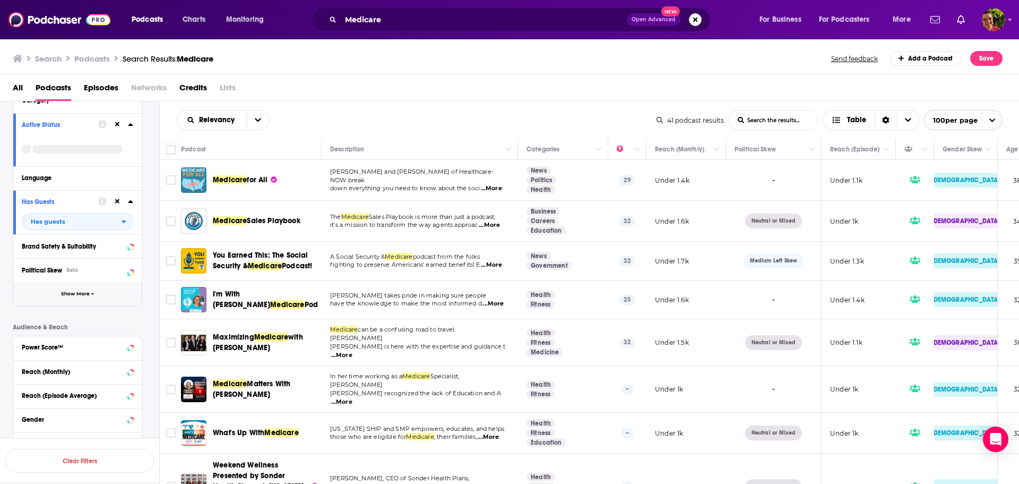
click at [73, 295] on span "Show More" at bounding box center [75, 294] width 29 height 6
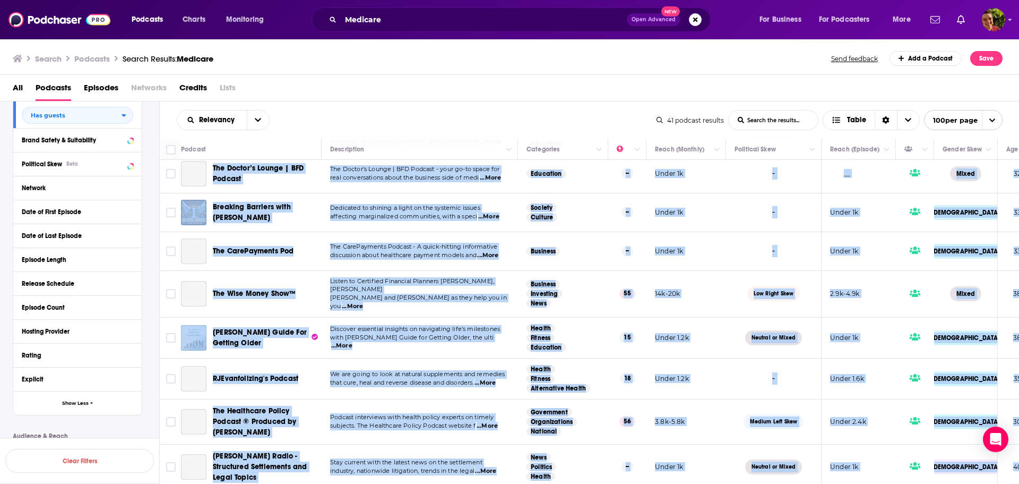
scroll to position [1342, 0]
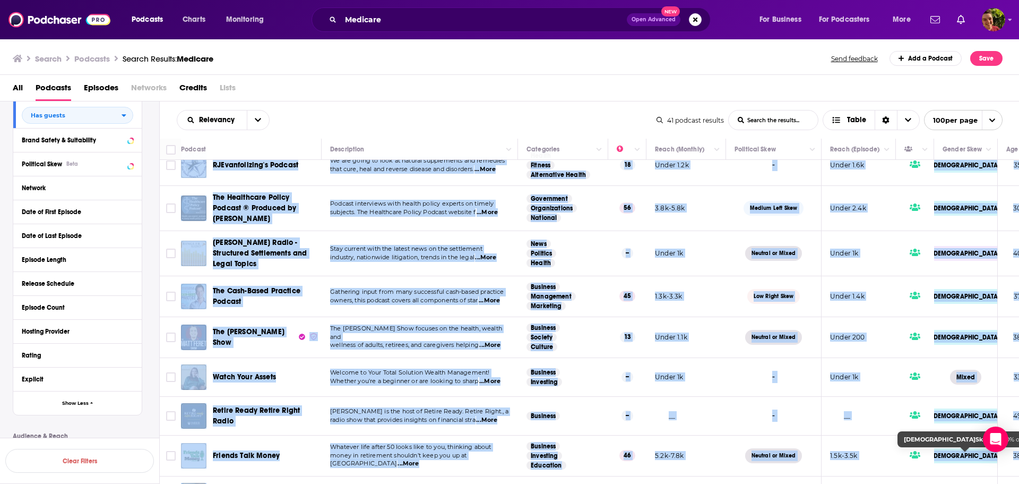
drag, startPoint x: 211, startPoint y: 180, endPoint x: 977, endPoint y: 459, distance: 815.1
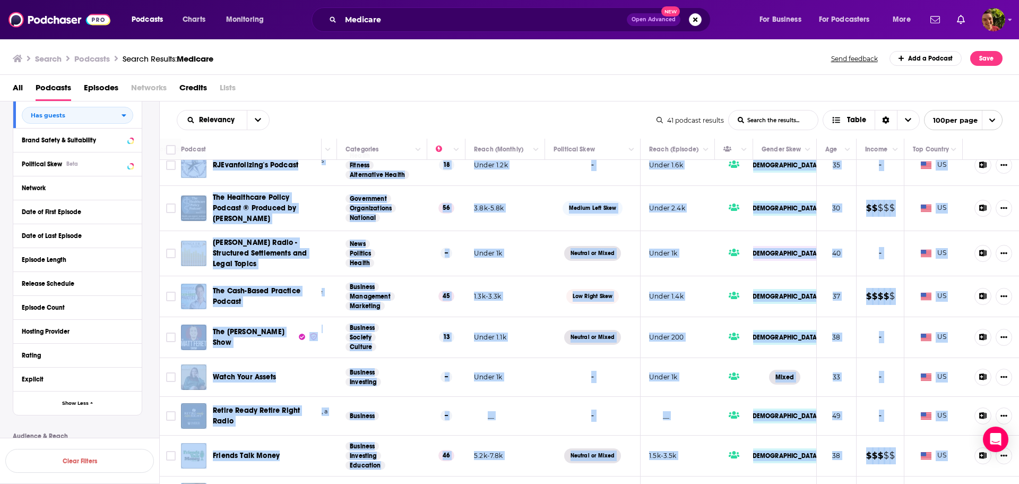
scroll to position [1342, 193]
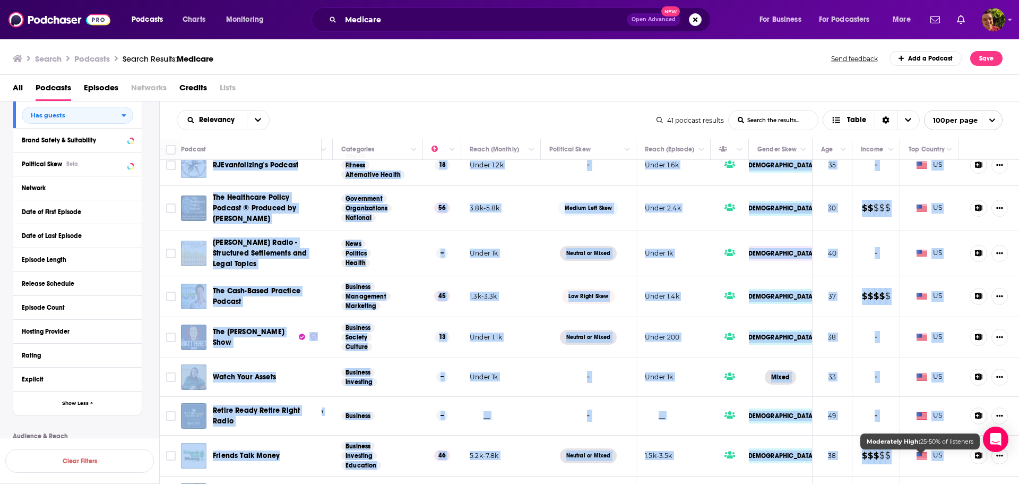
copy tbody "Medicare for All [PERSON_NAME] and [PERSON_NAME] of Healthcare-NOW break down e…"
click at [469, 121] on div "Relevancy List Search Input Search the results... Table" at bounding box center [417, 120] width 480 height 20
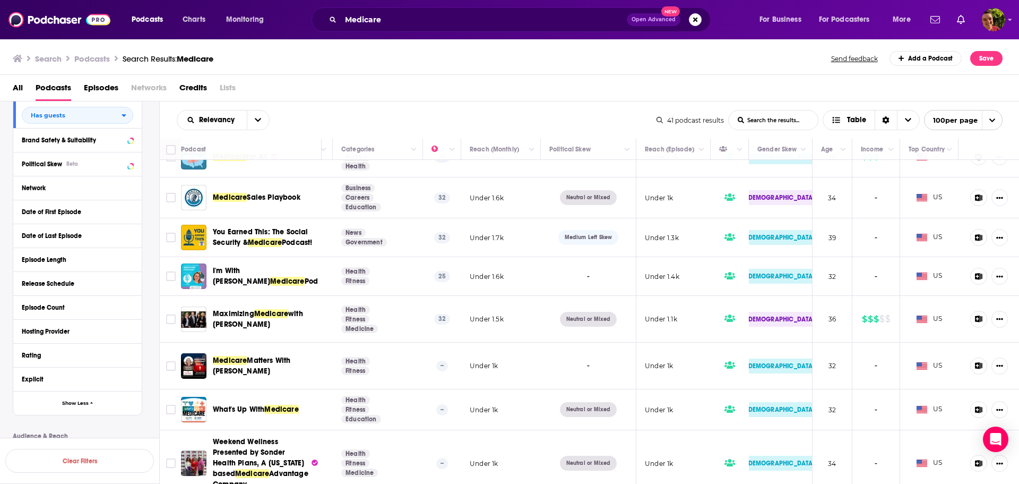
scroll to position [0, 193]
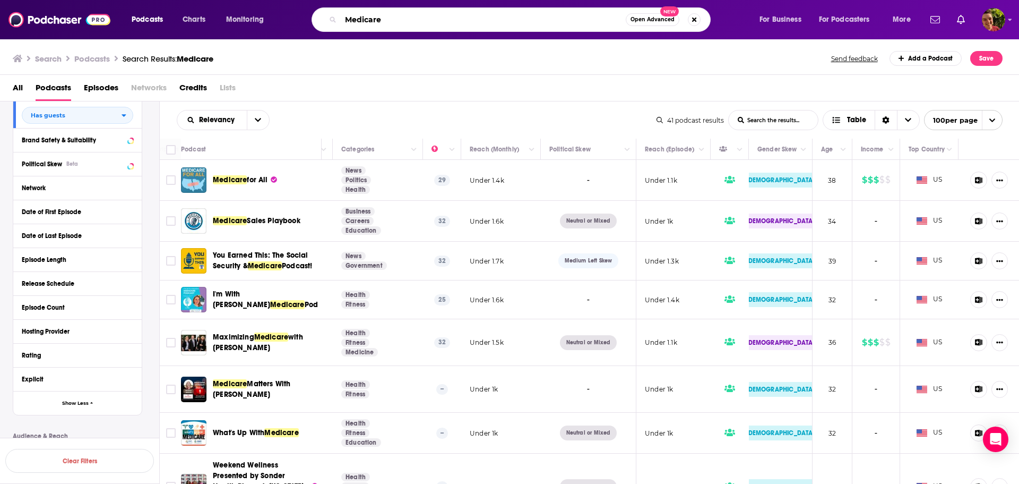
drag, startPoint x: 407, startPoint y: 21, endPoint x: 336, endPoint y: 23, distance: 70.7
click at [336, 23] on div "Medicare Open Advanced New" at bounding box center [511, 19] width 399 height 24
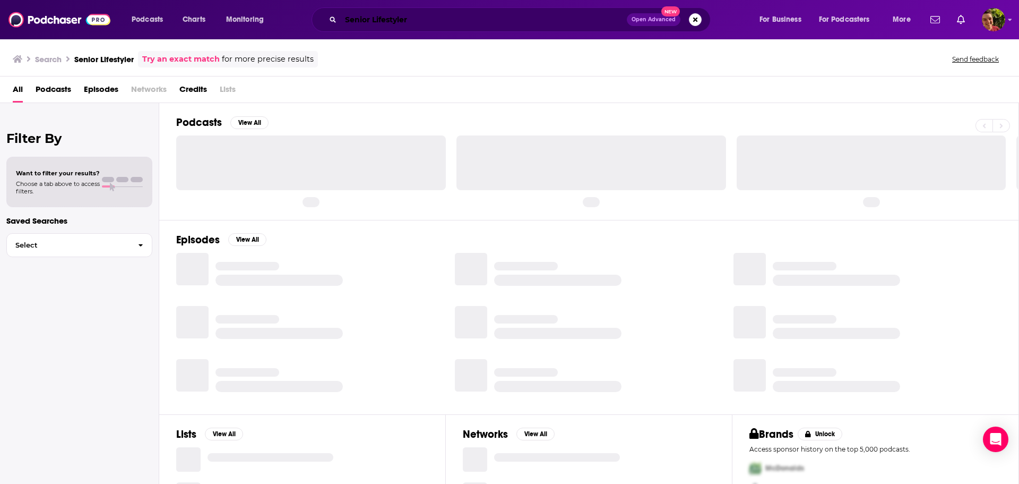
click at [442, 20] on input "Senior Lifestyler" at bounding box center [484, 19] width 286 height 17
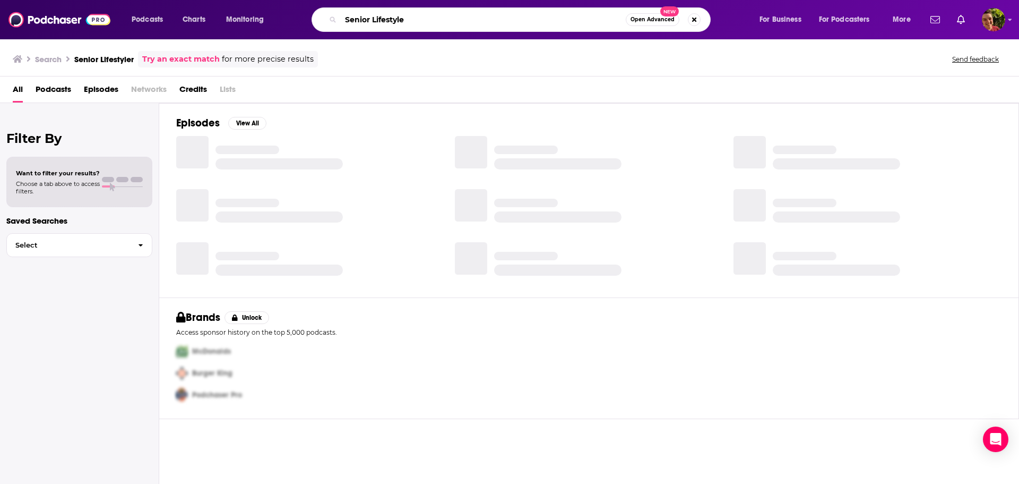
type input "Senior Lifestyle"
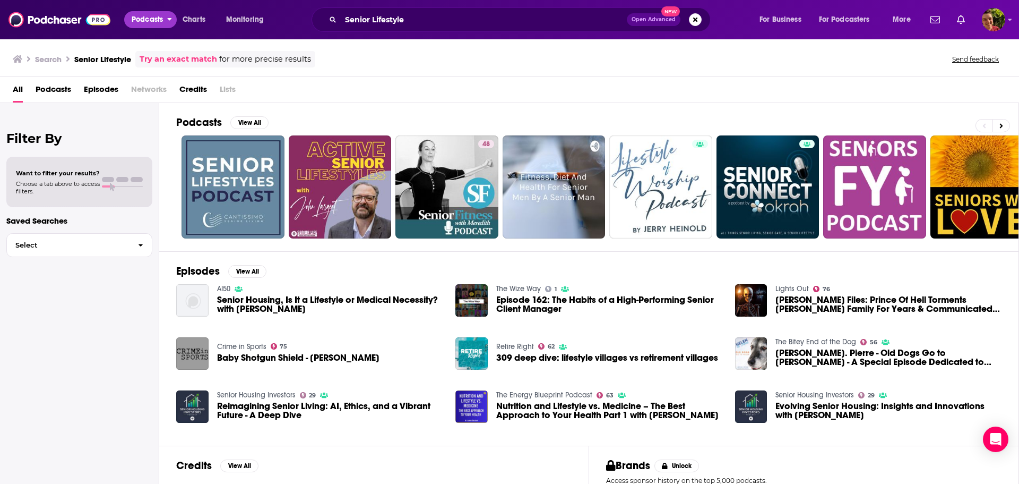
click at [156, 19] on span "Podcasts" at bounding box center [147, 19] width 31 height 15
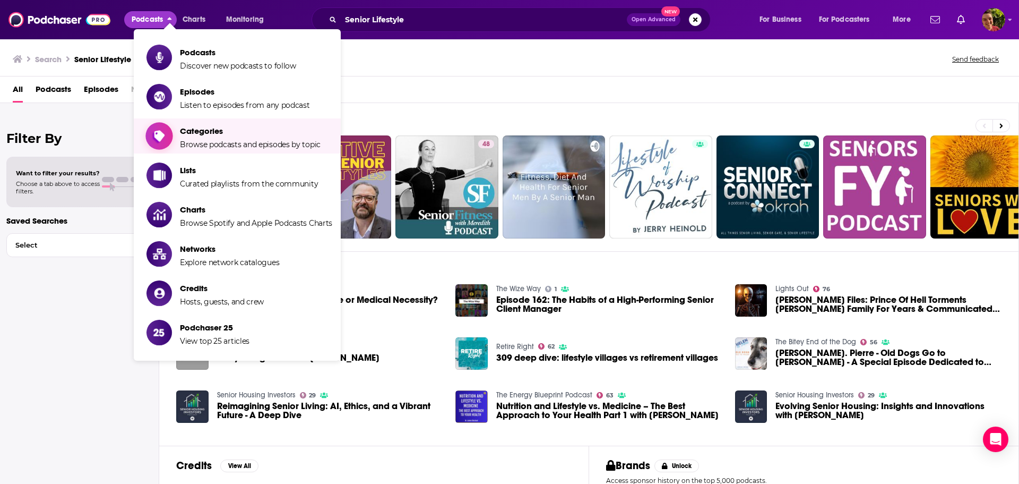
click at [174, 144] on link "Categories Browse podcasts and episodes by topic" at bounding box center [240, 136] width 186 height 27
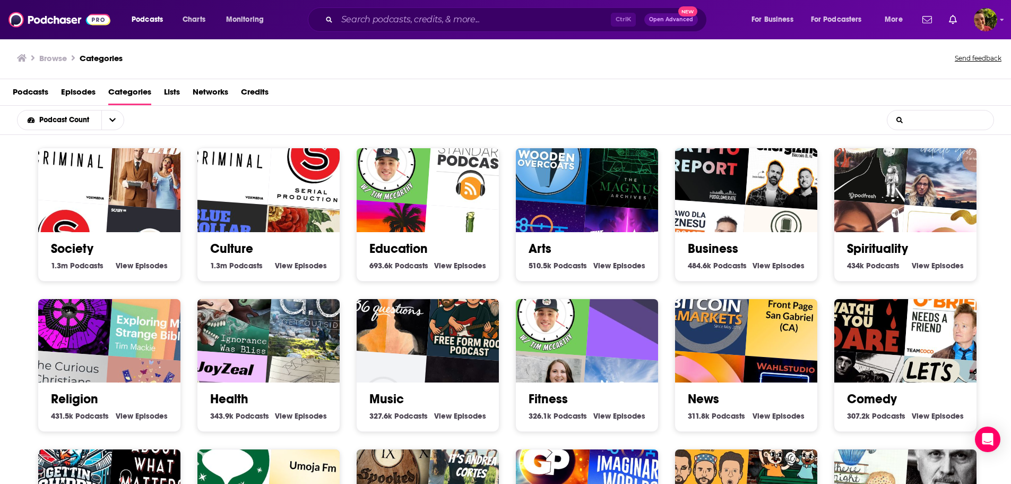
click at [950, 119] on input "List Search Input" at bounding box center [941, 119] width 106 height 19
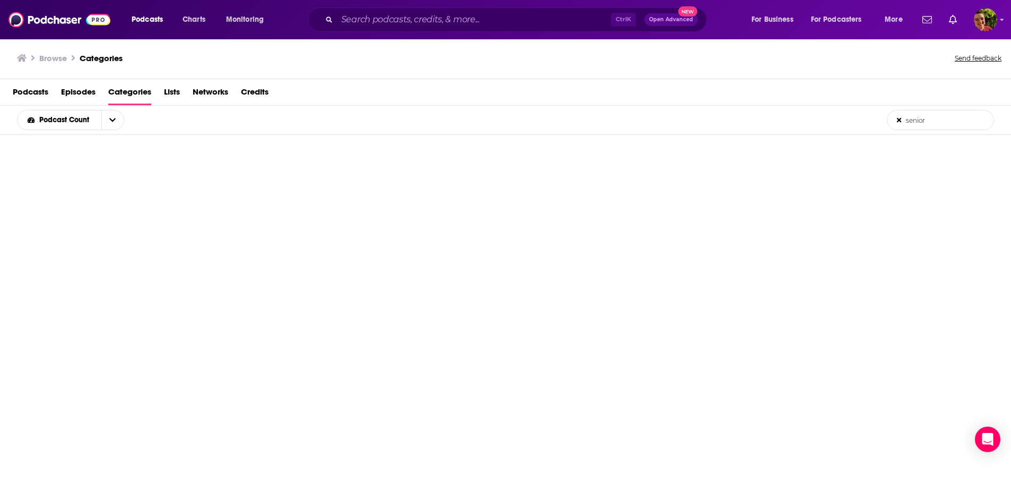
drag, startPoint x: 930, startPoint y: 119, endPoint x: 906, endPoint y: 124, distance: 24.9
click at [906, 124] on input "senior" at bounding box center [941, 119] width 106 height 19
drag, startPoint x: 939, startPoint y: 118, endPoint x: 904, endPoint y: 126, distance: 35.4
click at [906, 126] on input "seniors" at bounding box center [941, 119] width 106 height 19
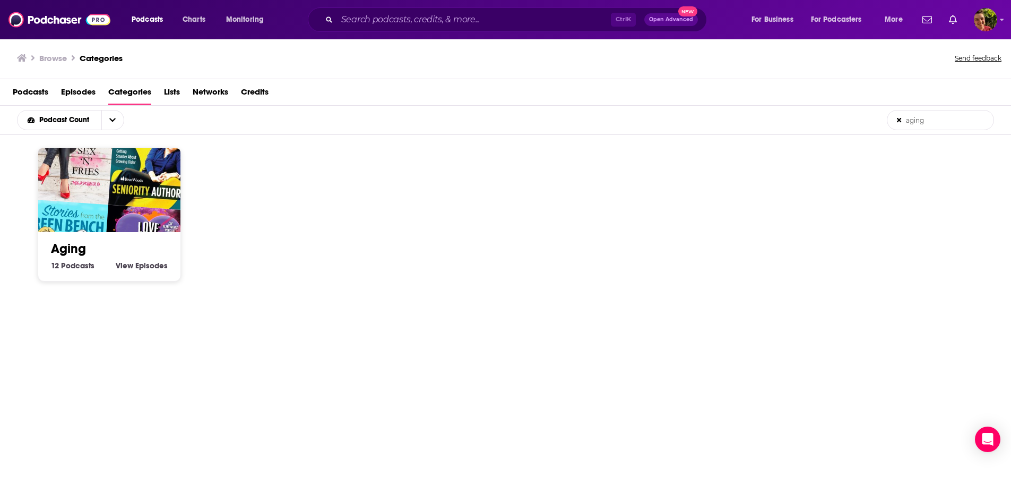
type input "aging"
click at [105, 218] on img "#ElderWisdom | Stories from the Green Bench" at bounding box center [62, 244] width 91 height 91
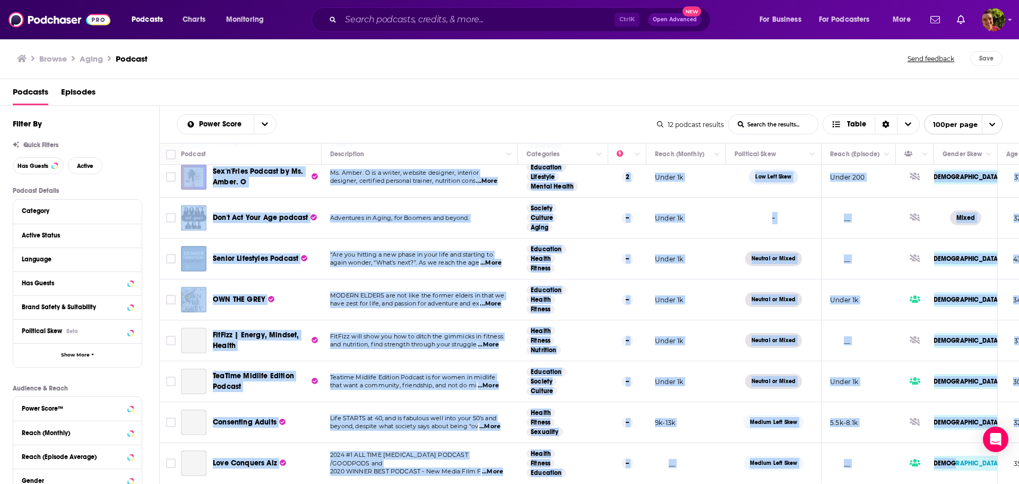
scroll to position [179, 0]
drag, startPoint x: 211, startPoint y: 184, endPoint x: 983, endPoint y: 463, distance: 820.3
click at [983, 463] on tbody "Fabulous Over 50 Tired of scrolling past “perfect” women on social media who cl…" at bounding box center [682, 238] width 1045 height 490
copy tbody "Loremips Dolo 38 Sitam co adipiscin elit “seddoei” tempo in utlabo etdol mag al…"
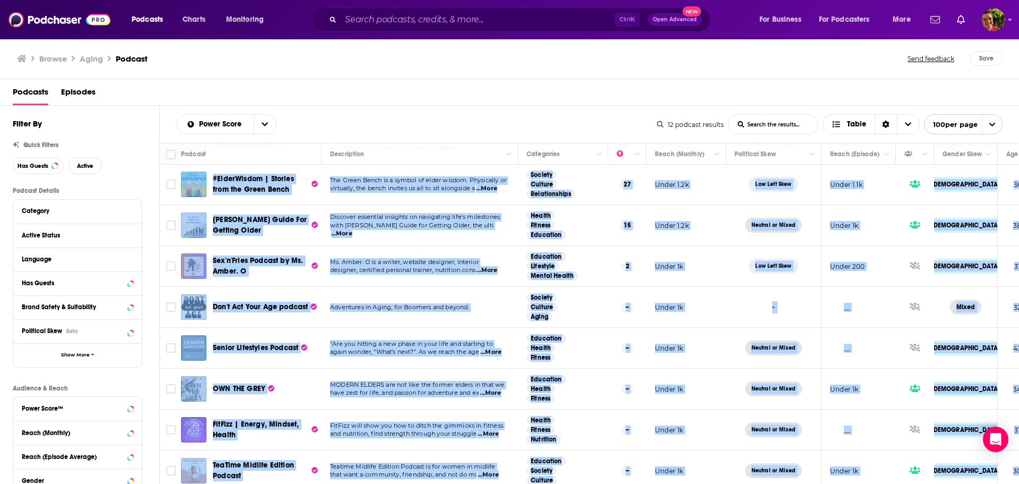
scroll to position [0, 0]
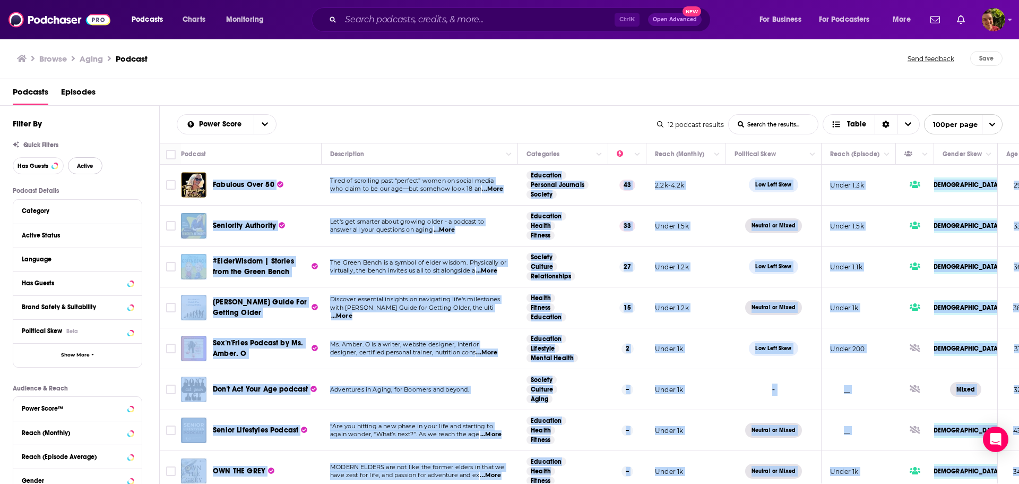
drag, startPoint x: 83, startPoint y: 165, endPoint x: 81, endPoint y: 170, distance: 5.5
click at [83, 165] on span "Active" at bounding box center [85, 166] width 16 height 6
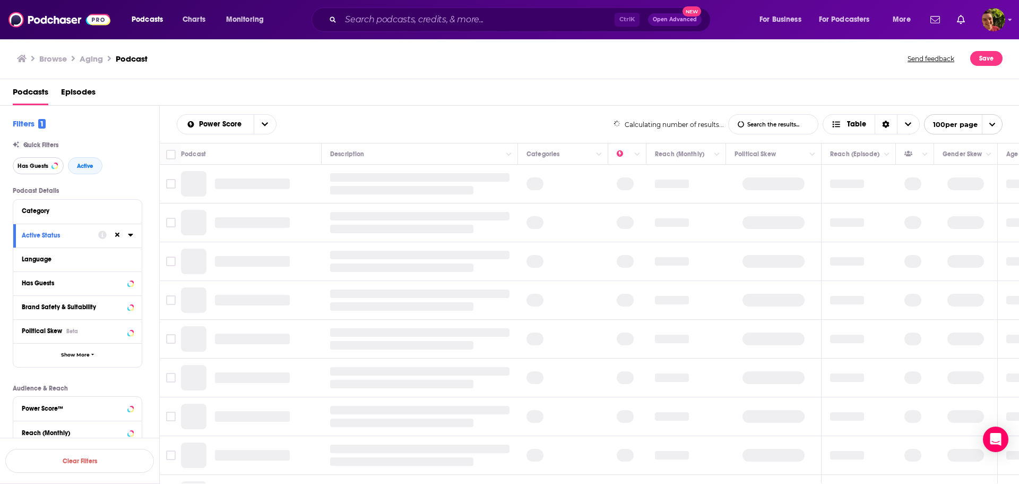
click at [31, 167] on span "Has Guests" at bounding box center [33, 166] width 31 height 6
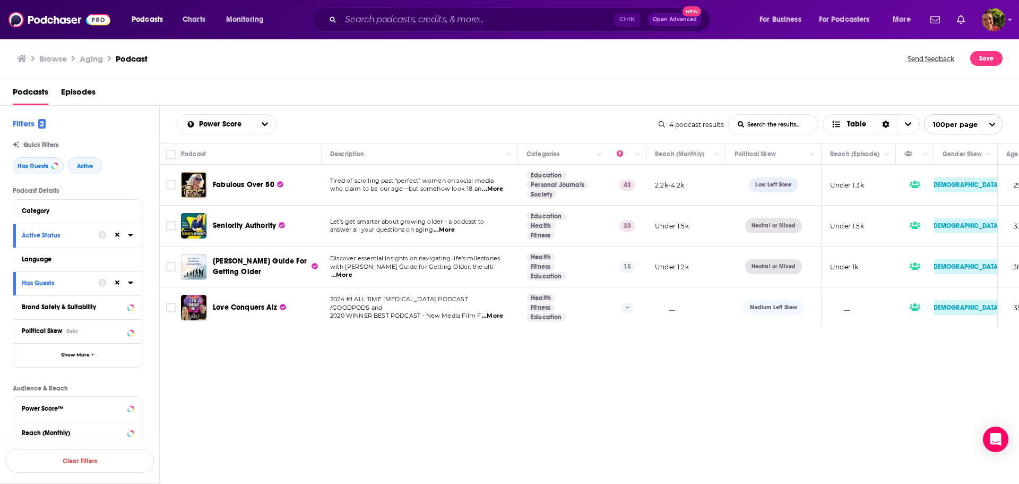
click at [304, 93] on div "Podcasts Episodes" at bounding box center [512, 94] width 999 height 22
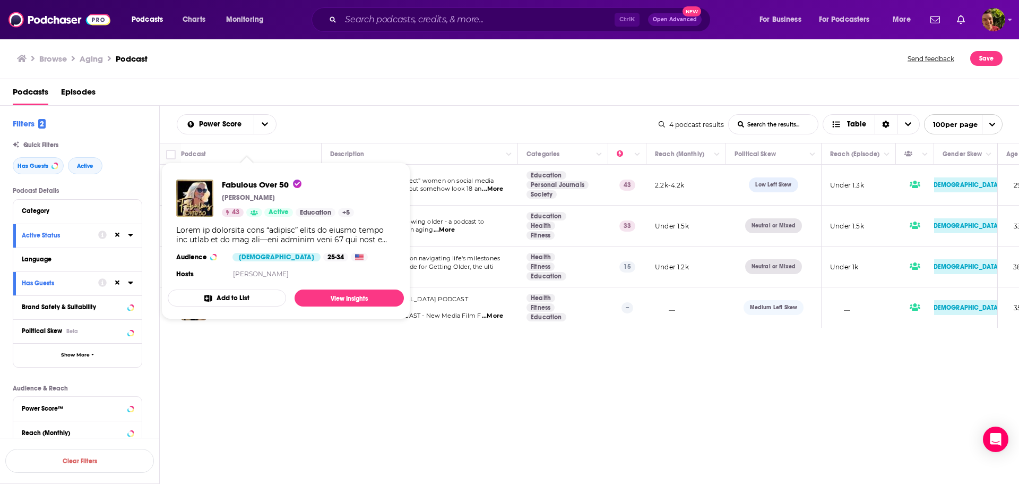
click at [323, 120] on div "Power Score List Search Input Search the results... Table" at bounding box center [418, 124] width 482 height 20
click at [131, 169] on div "Has Guests Active" at bounding box center [86, 165] width 147 height 17
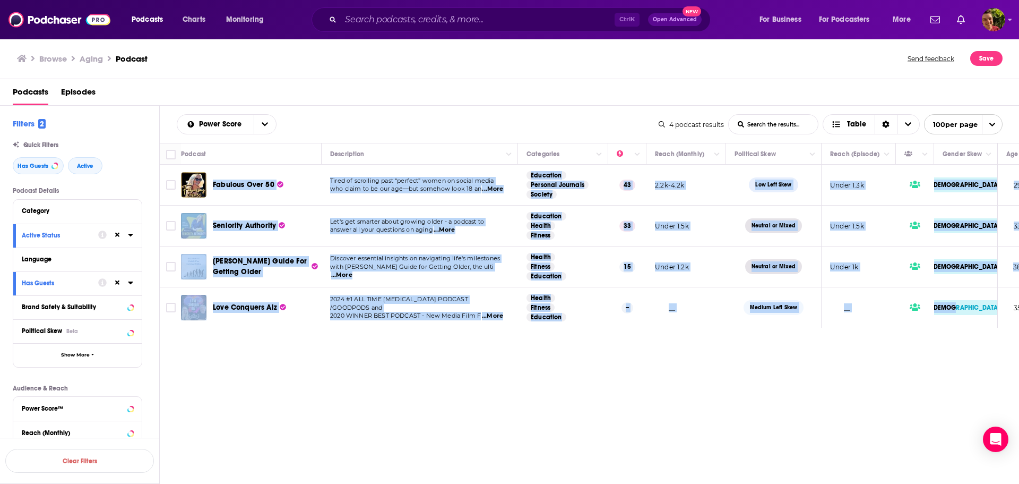
drag, startPoint x: 211, startPoint y: 183, endPoint x: 984, endPoint y: 319, distance: 784.8
click at [984, 319] on tbody "Fabulous Over 50 Tired of scrolling past “perfect” women on social media who cl…" at bounding box center [682, 246] width 1045 height 163
copy tbody "Fabulous Over 50 Tired of scrolling past “perfect” women on social media who cl…"
click at [149, 22] on span "Podcasts" at bounding box center [147, 19] width 31 height 15
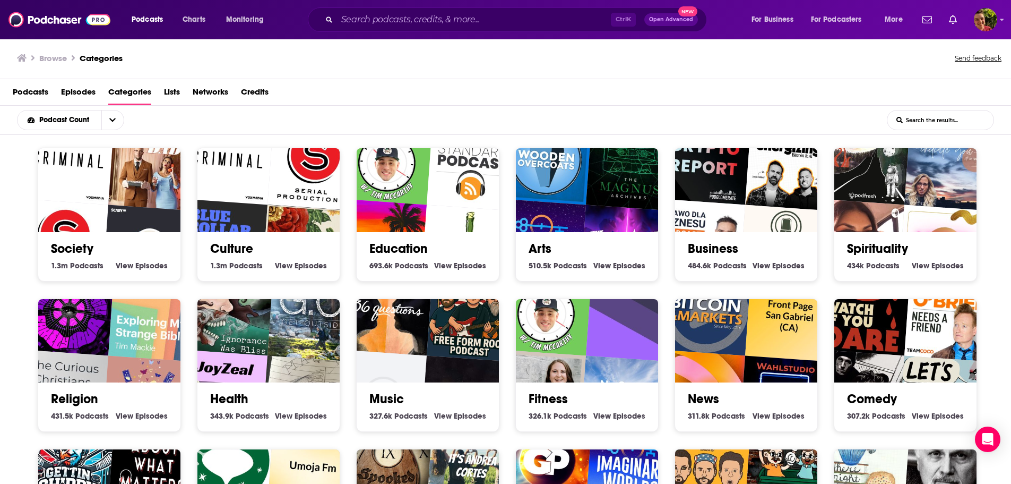
click at [259, 408] on div "Health 343.9k Health Podcasts View Health Episodes" at bounding box center [268, 402] width 125 height 40
click at [227, 398] on link "Health" at bounding box center [229, 399] width 38 height 16
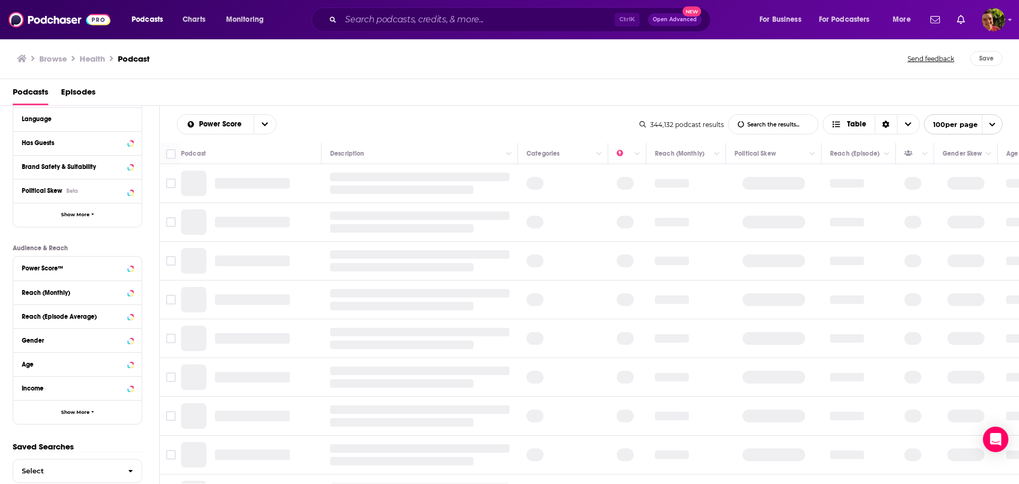
scroll to position [159, 0]
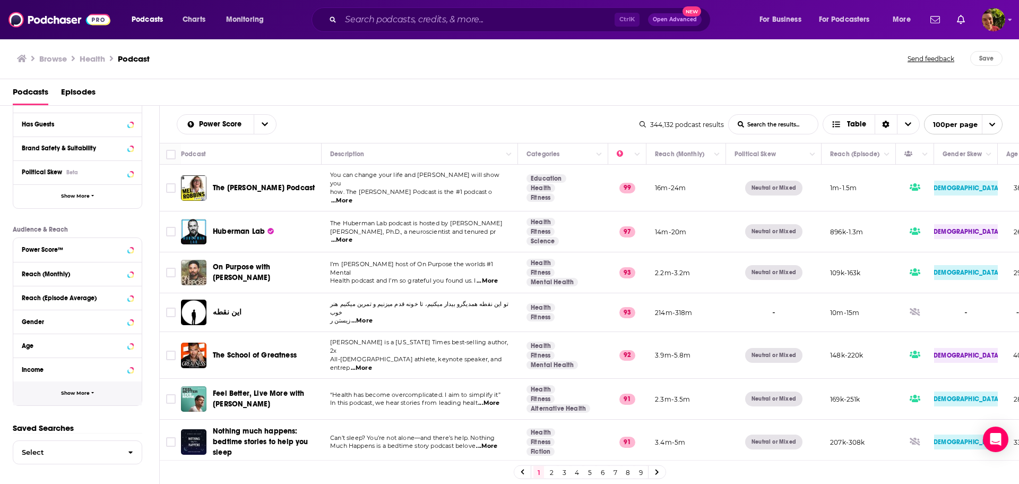
click at [75, 391] on span "Show More" at bounding box center [75, 393] width 29 height 6
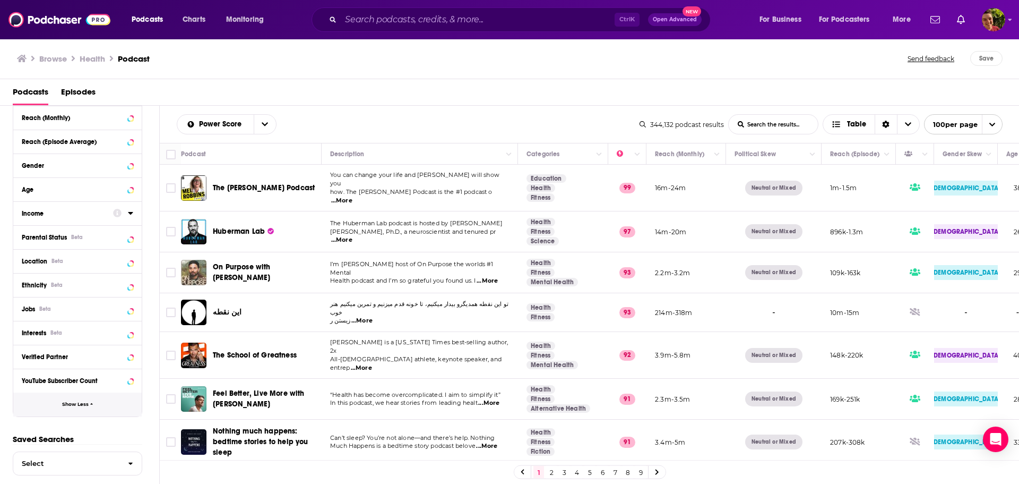
scroll to position [326, 0]
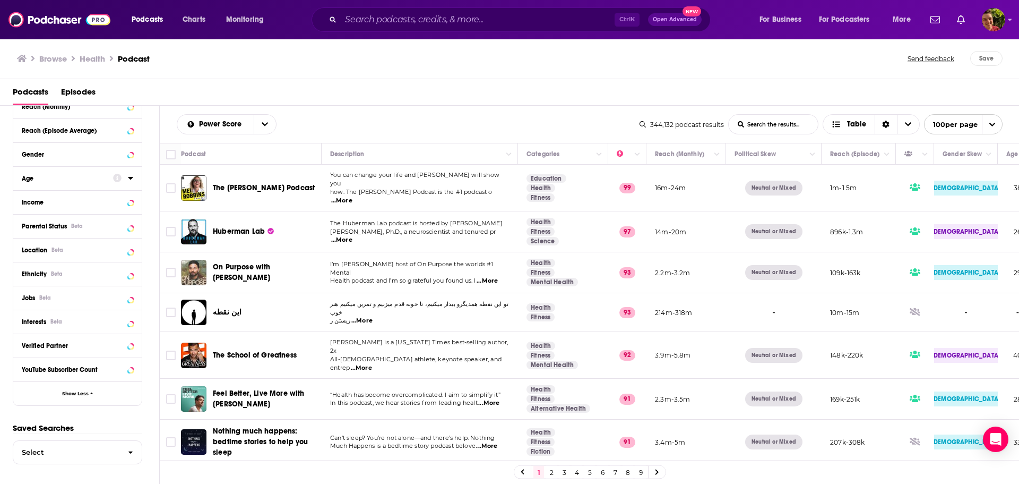
click at [131, 178] on icon at bounding box center [130, 178] width 5 height 3
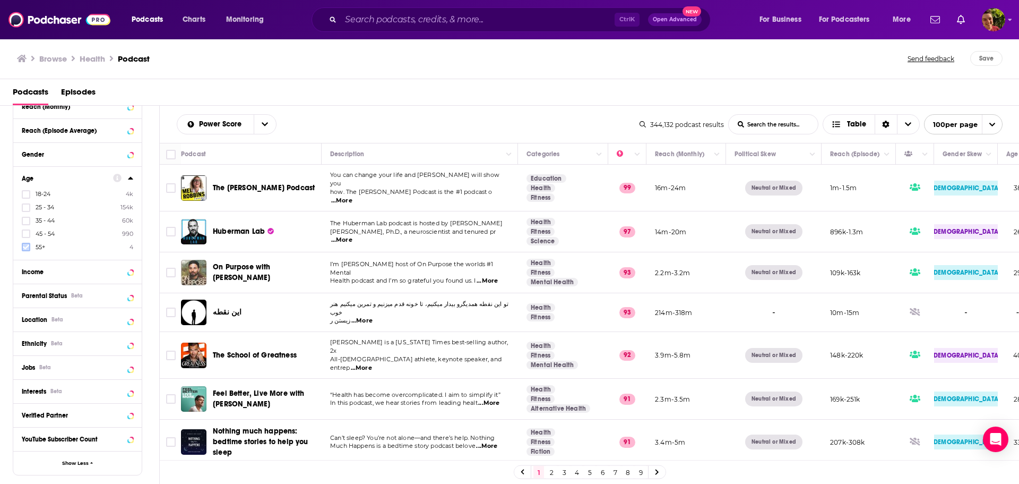
click at [28, 245] on icon at bounding box center [26, 247] width 6 height 6
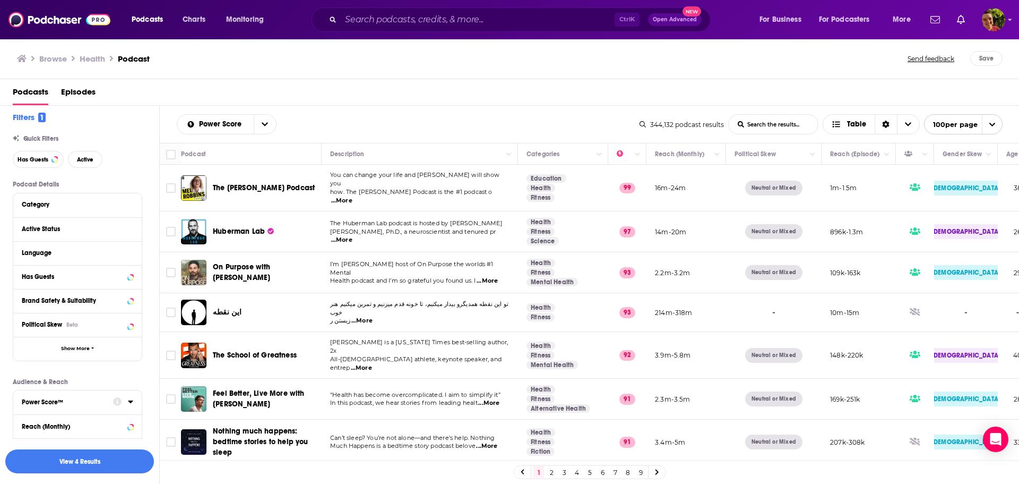
scroll to position [0, 0]
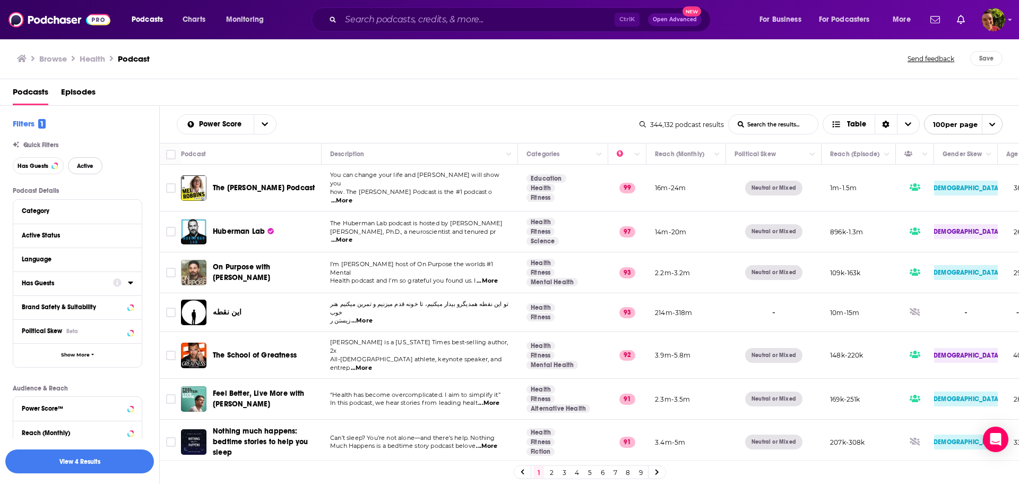
click at [87, 164] on span "Active" at bounding box center [85, 166] width 16 height 6
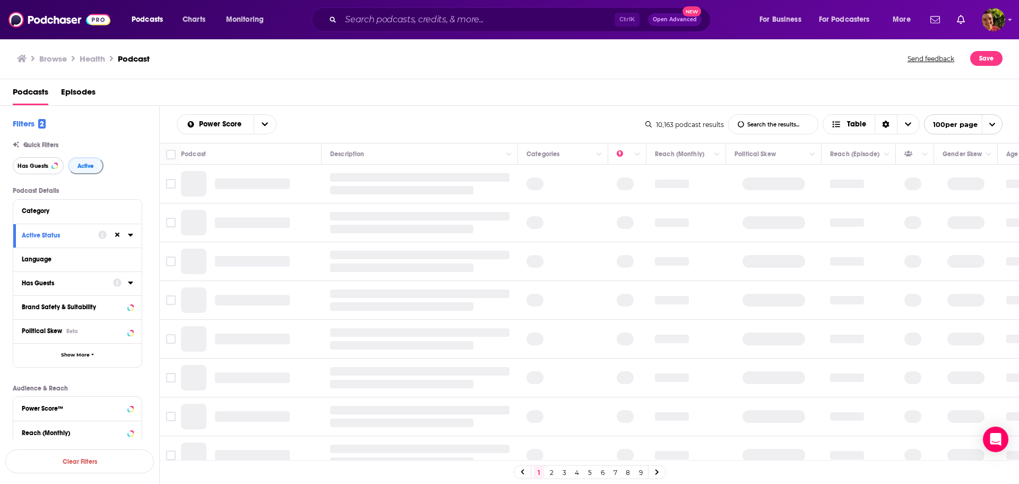
click at [32, 165] on span "Has Guests" at bounding box center [33, 166] width 31 height 6
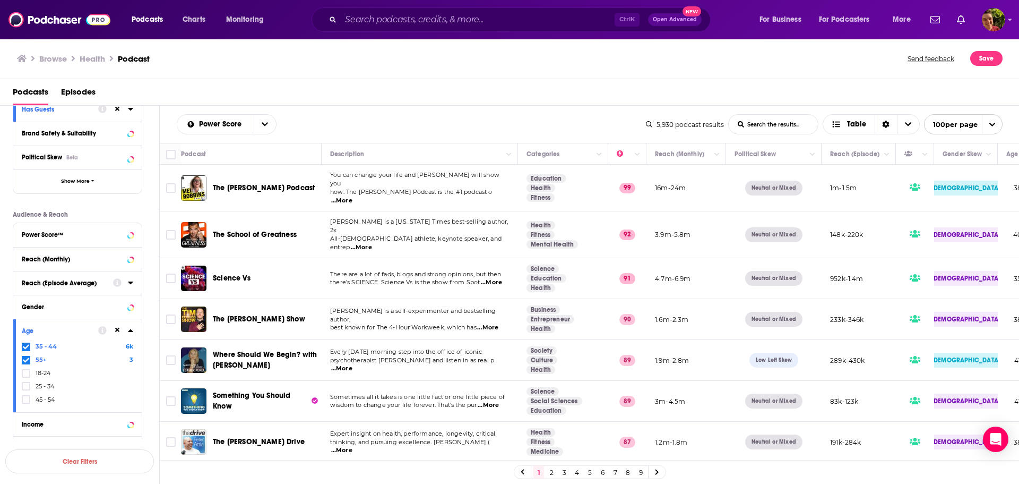
scroll to position [212, 0]
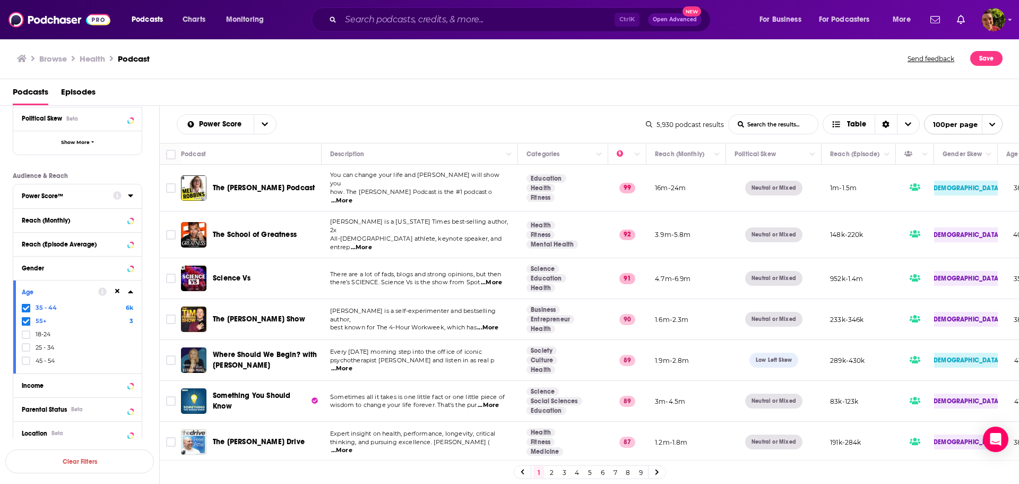
click at [129, 195] on icon at bounding box center [130, 195] width 5 height 3
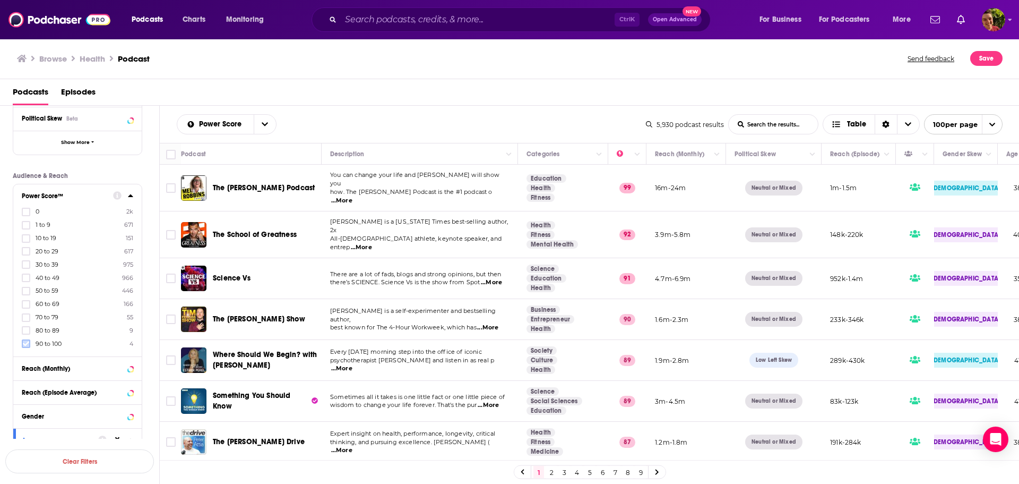
click at [25, 343] on icon at bounding box center [26, 343] width 6 height 6
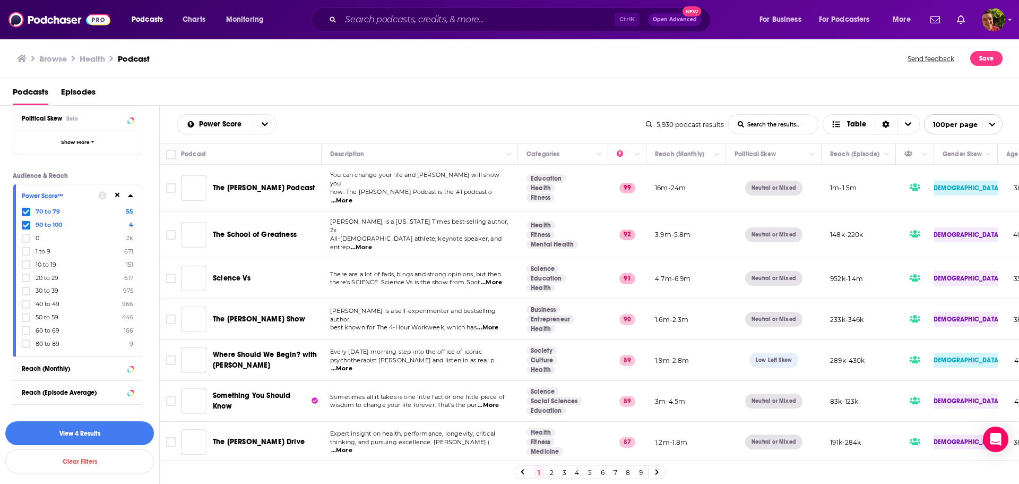
click at [25, 329] on icon at bounding box center [26, 330] width 6 height 6
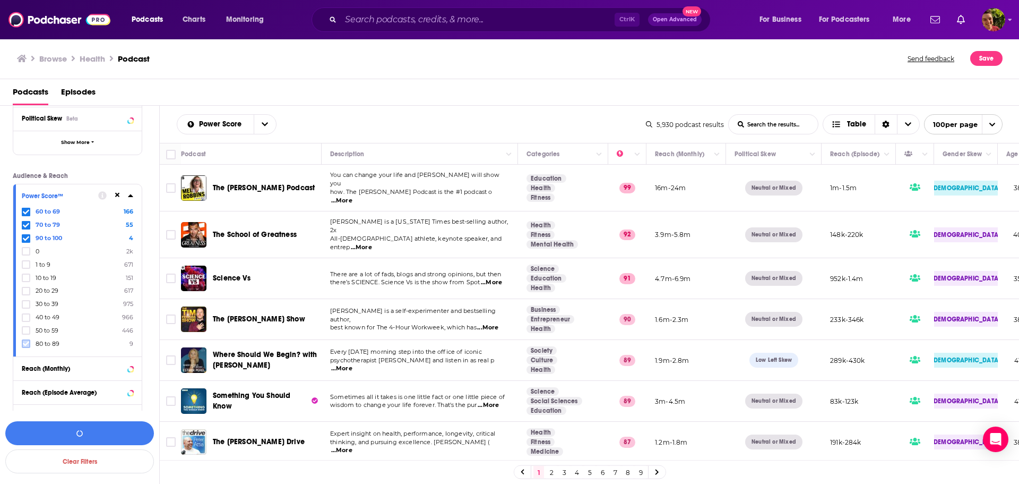
click at [24, 343] on icon at bounding box center [26, 343] width 6 height 6
click at [27, 251] on icon at bounding box center [26, 251] width 6 height 6
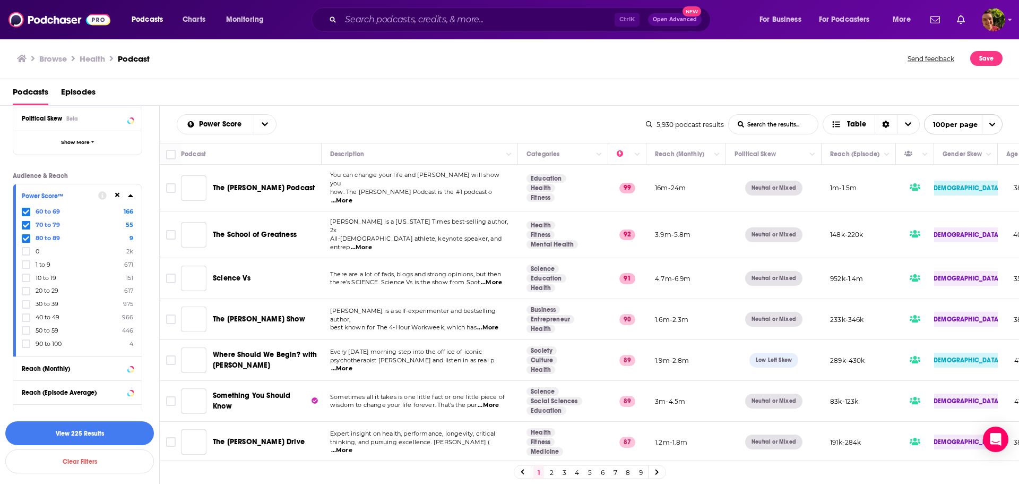
click at [23, 238] on icon at bounding box center [26, 238] width 6 height 5
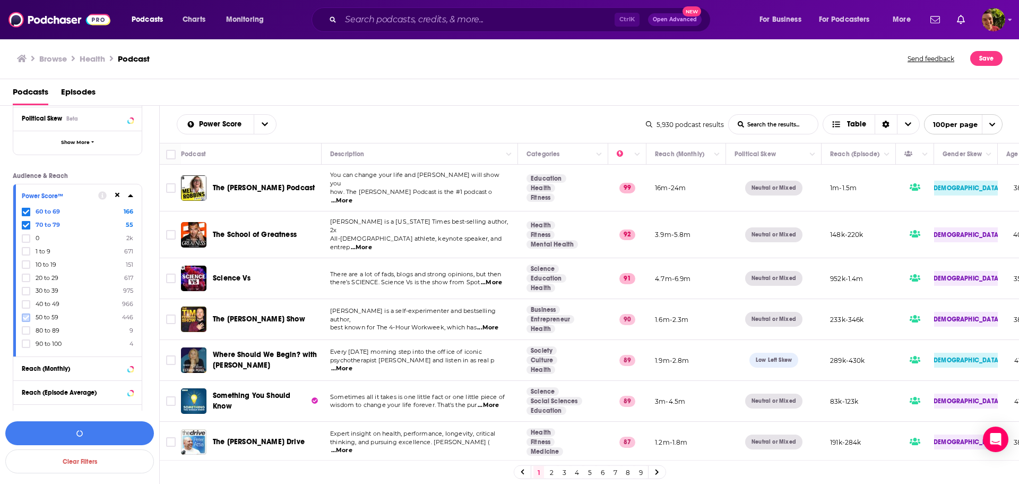
click at [24, 317] on icon at bounding box center [26, 317] width 6 height 5
click at [26, 315] on icon at bounding box center [26, 317] width 6 height 6
click at [25, 303] on icon at bounding box center [26, 304] width 6 height 6
click at [67, 431] on button "View 2k Results" at bounding box center [79, 433] width 149 height 24
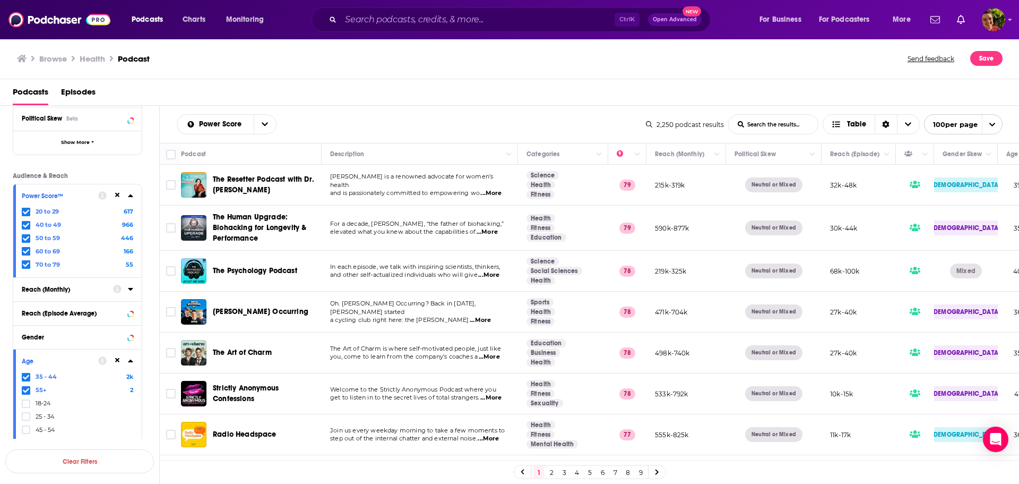
click at [131, 289] on icon at bounding box center [130, 289] width 5 height 3
click at [132, 287] on icon at bounding box center [130, 289] width 5 height 8
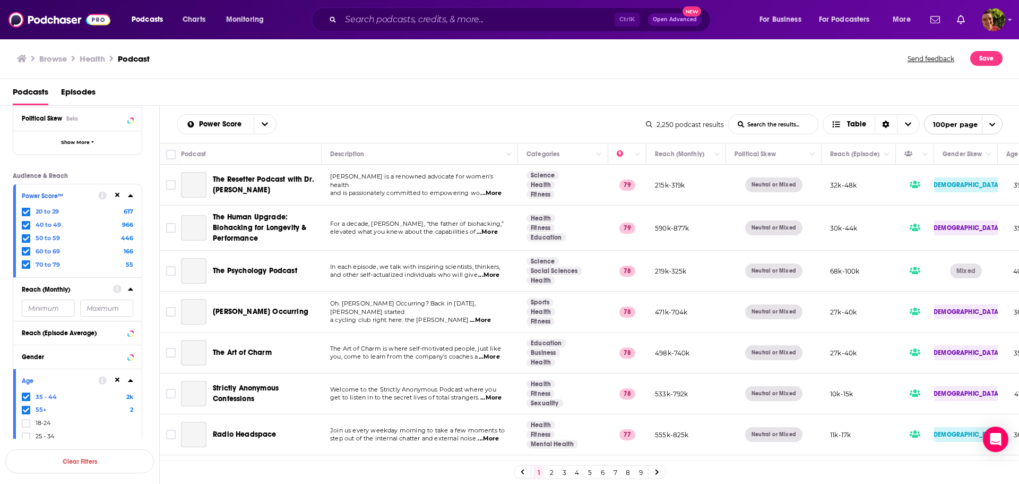
click at [51, 307] on input "number" at bounding box center [48, 307] width 53 height 17
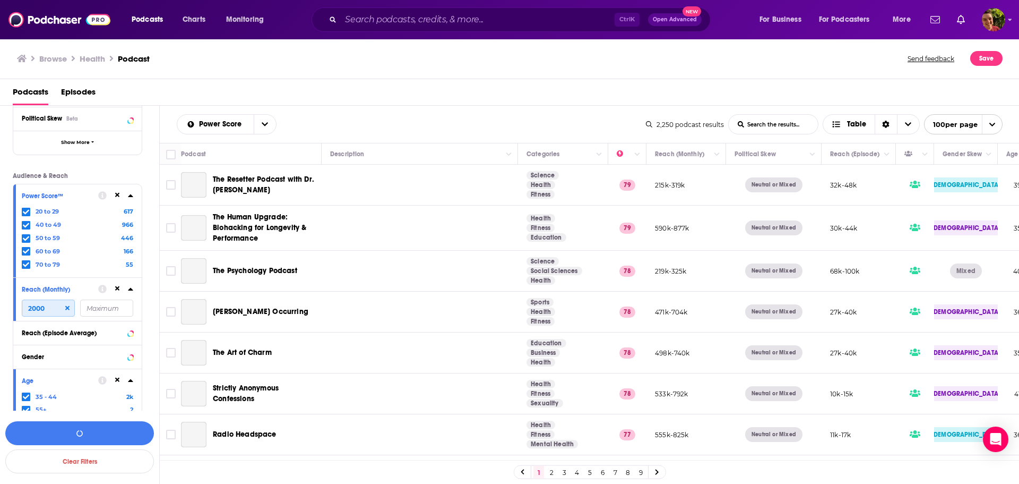
click at [44, 309] on input "2000" at bounding box center [48, 307] width 53 height 17
click at [31, 309] on input "2000" at bounding box center [48, 307] width 53 height 17
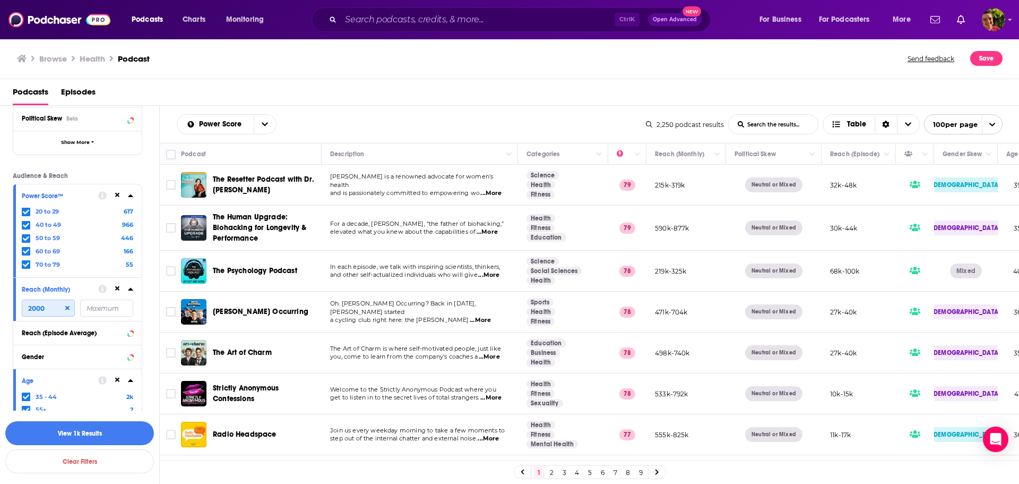
type input "2000"
drag, startPoint x: 67, startPoint y: 309, endPoint x: 107, endPoint y: 331, distance: 44.9
click at [67, 308] on icon at bounding box center [67, 308] width 4 height 4
click at [129, 329] on icon at bounding box center [130, 332] width 5 height 8
click at [46, 316] on input "number" at bounding box center [48, 307] width 53 height 17
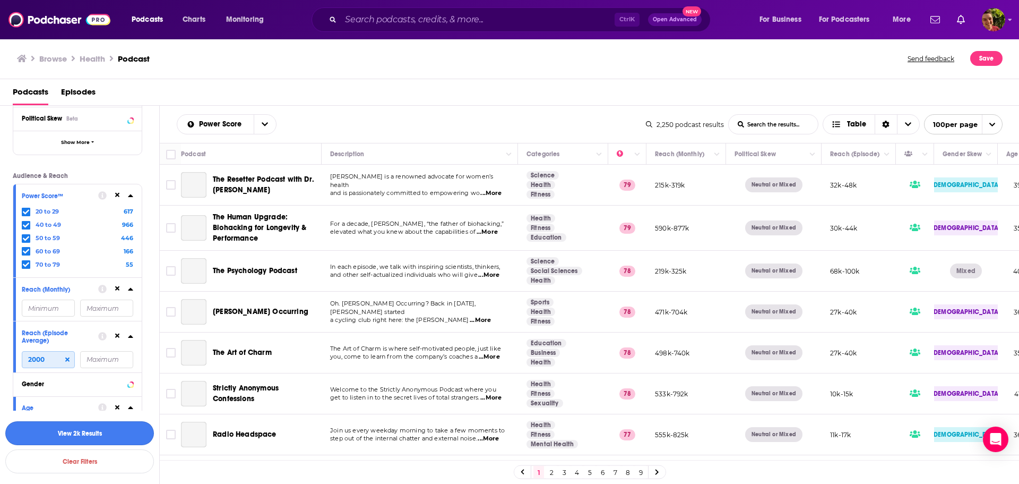
type input "2000"
click at [85, 433] on button "View 2k Results" at bounding box center [79, 433] width 149 height 24
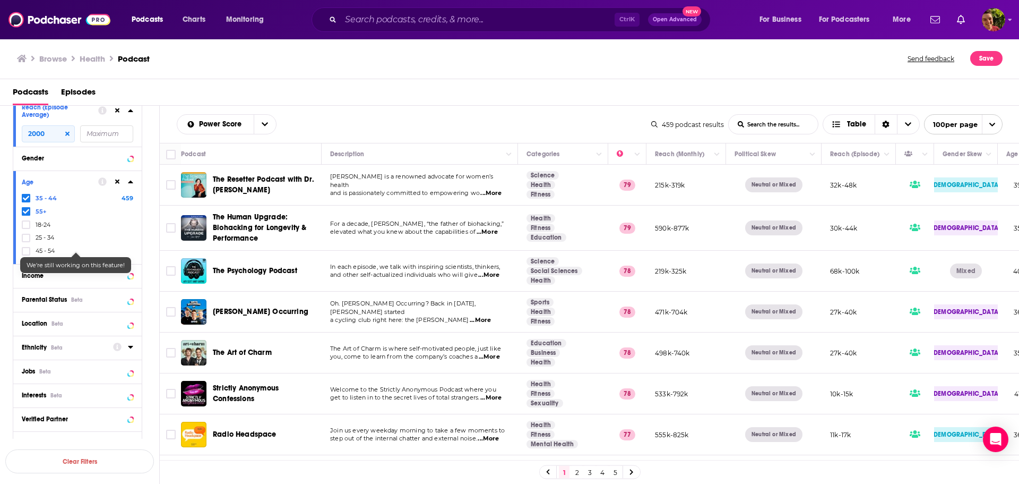
scroll to position [498, 0]
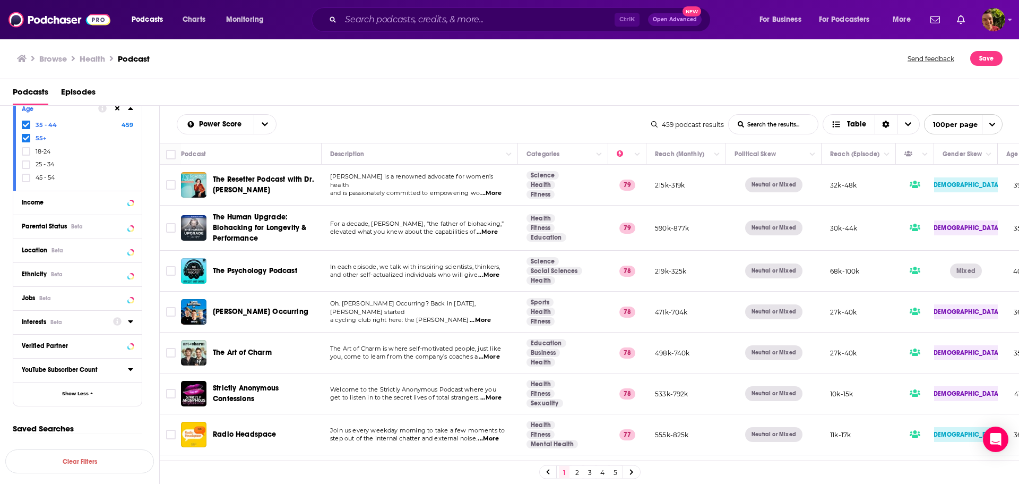
click at [131, 322] on icon at bounding box center [130, 321] width 5 height 3
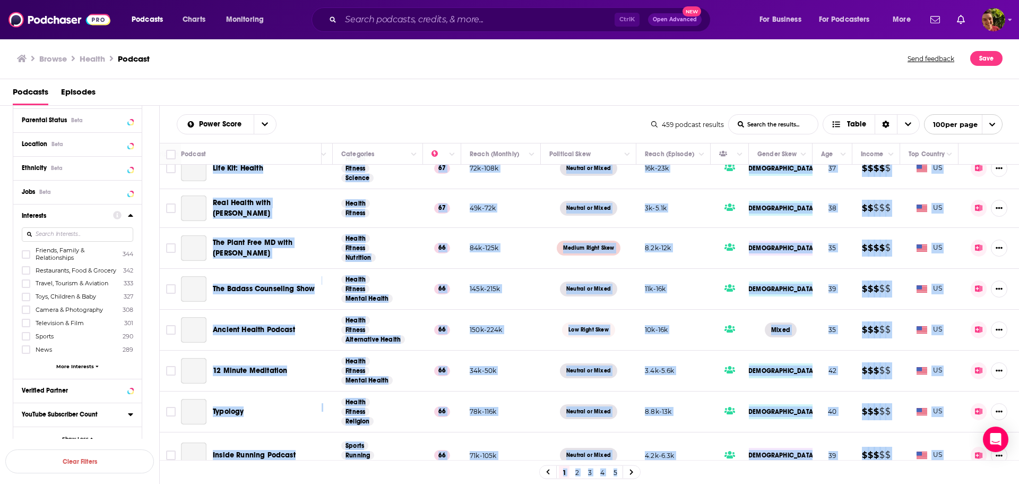
scroll to position [3813, 193]
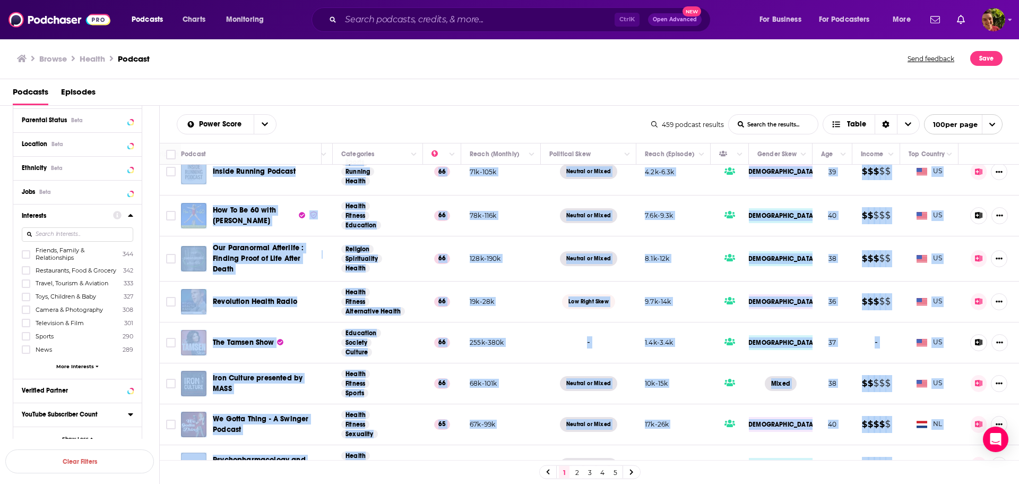
drag, startPoint x: 215, startPoint y: 177, endPoint x: 943, endPoint y: 437, distance: 773.0
copy tbody "The Resetter Podcast with Dr. Mindy Dr. Mindy Pelz is a renowned advocate for w…"
